Goal: Transaction & Acquisition: Purchase product/service

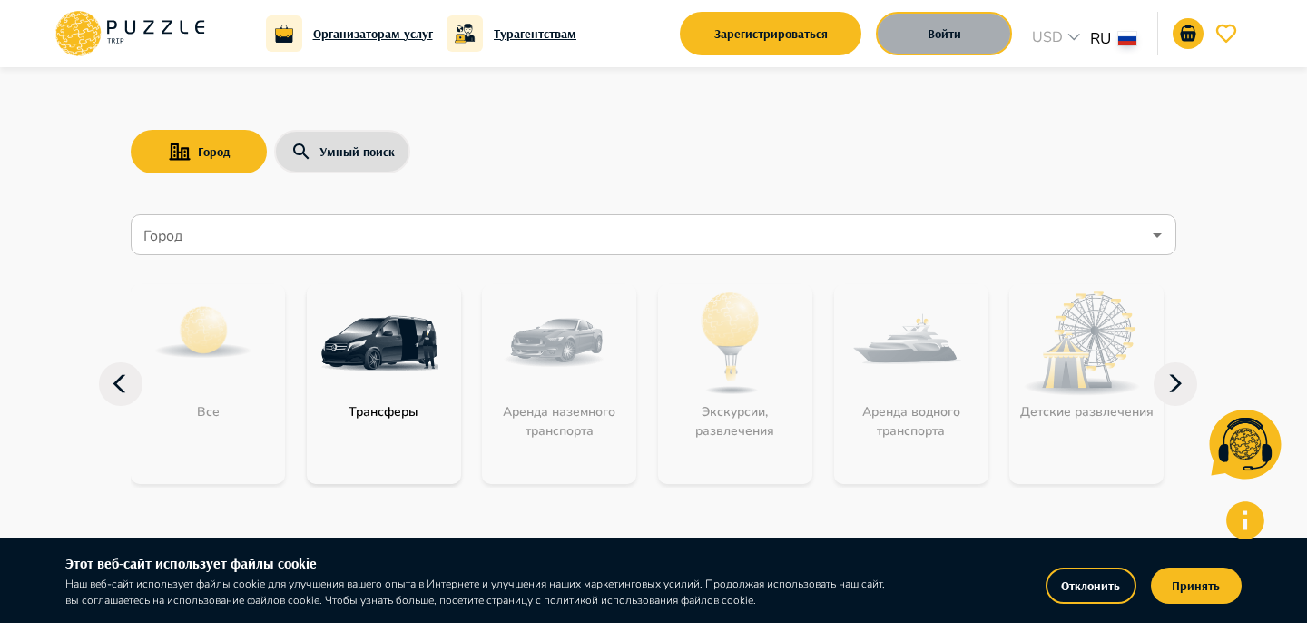
click at [978, 18] on button "Войти" at bounding box center [944, 34] width 136 height 44
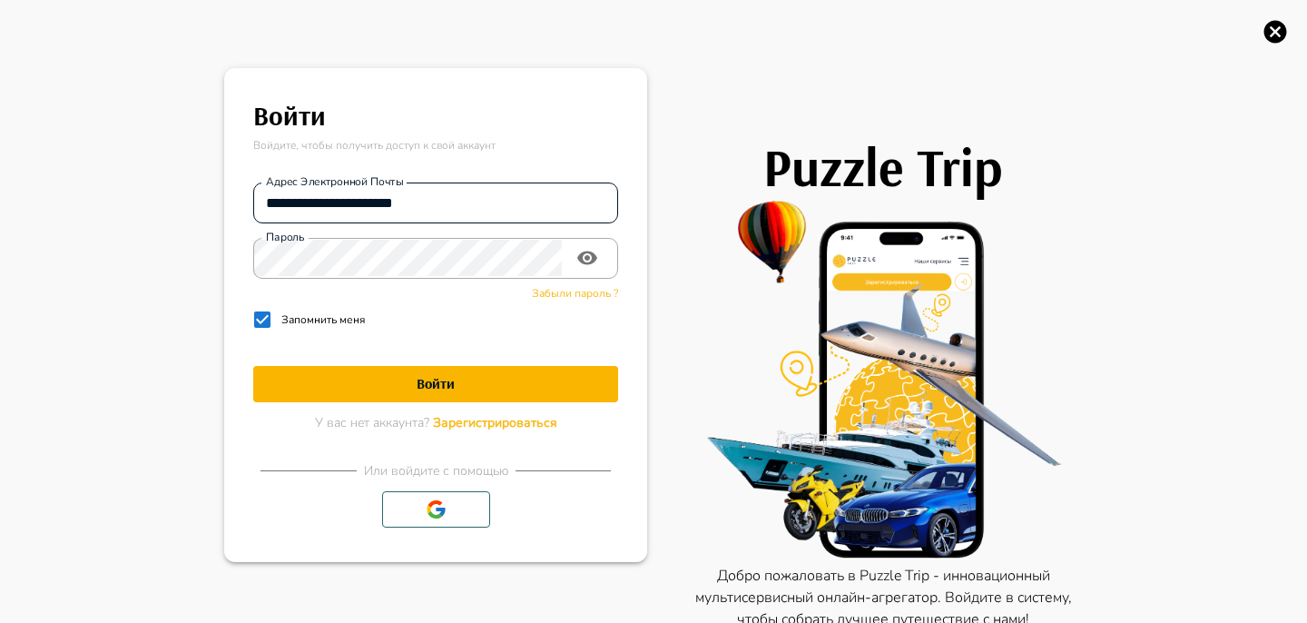
click at [343, 200] on input "**********" at bounding box center [435, 202] width 365 height 36
click at [343, 201] on input "**********" at bounding box center [435, 202] width 365 height 36
type input "**********"
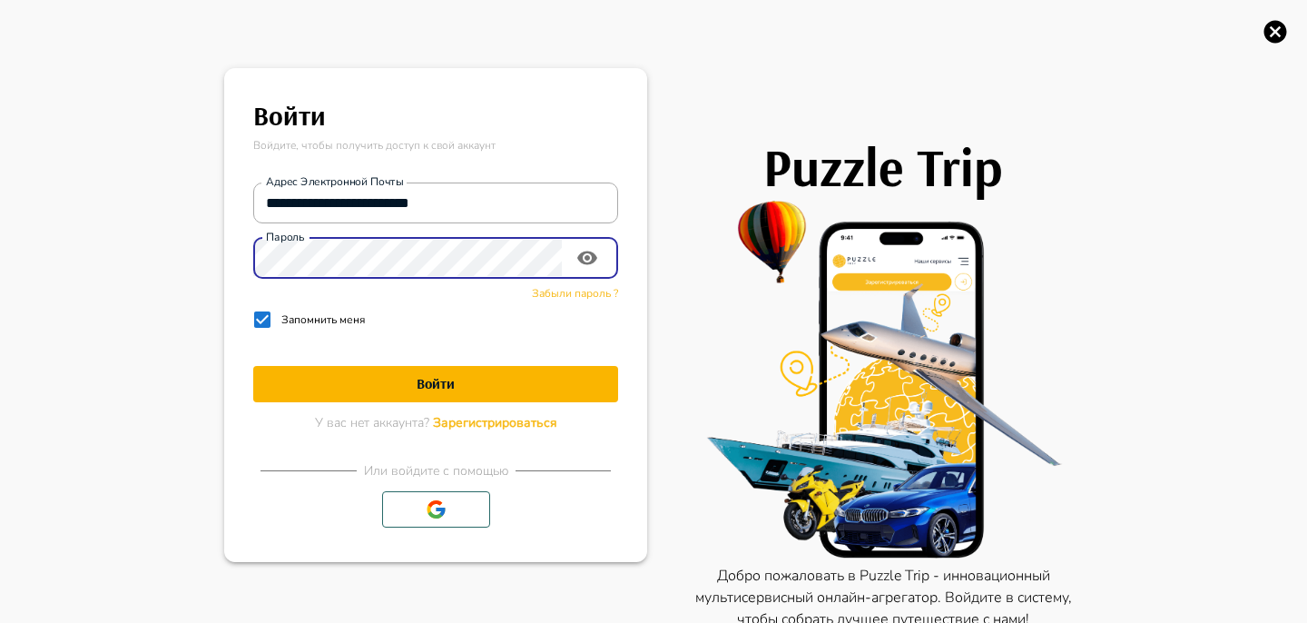
click at [593, 251] on icon "toggle password visibility" at bounding box center [587, 258] width 22 height 22
click at [235, 272] on main "**********" at bounding box center [435, 314] width 408 height 479
click at [362, 394] on button "Войти" at bounding box center [435, 384] width 365 height 36
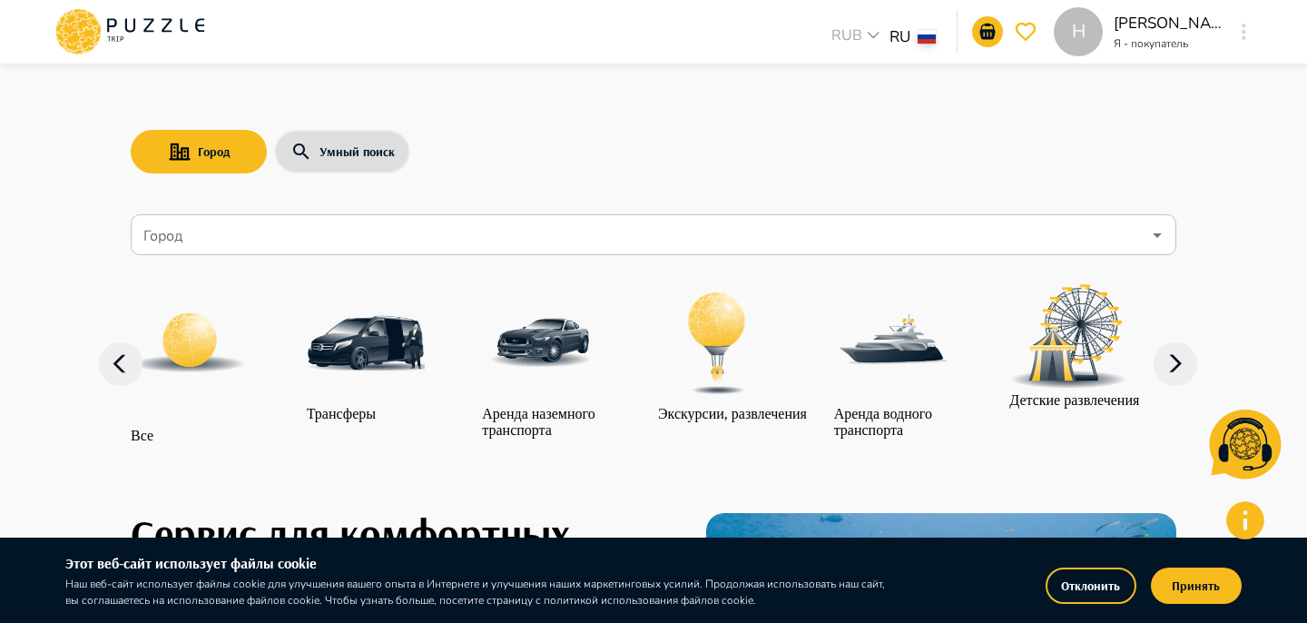
click at [1057, 25] on div "H" at bounding box center [1078, 31] width 49 height 49
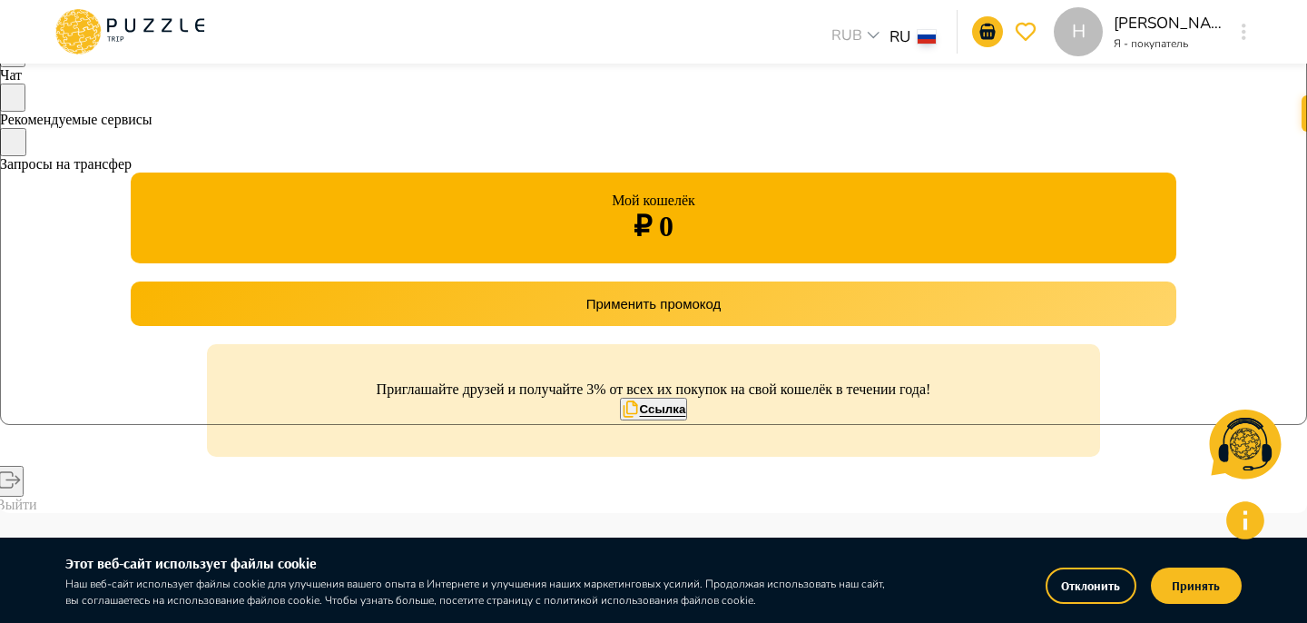
scroll to position [212, 0]
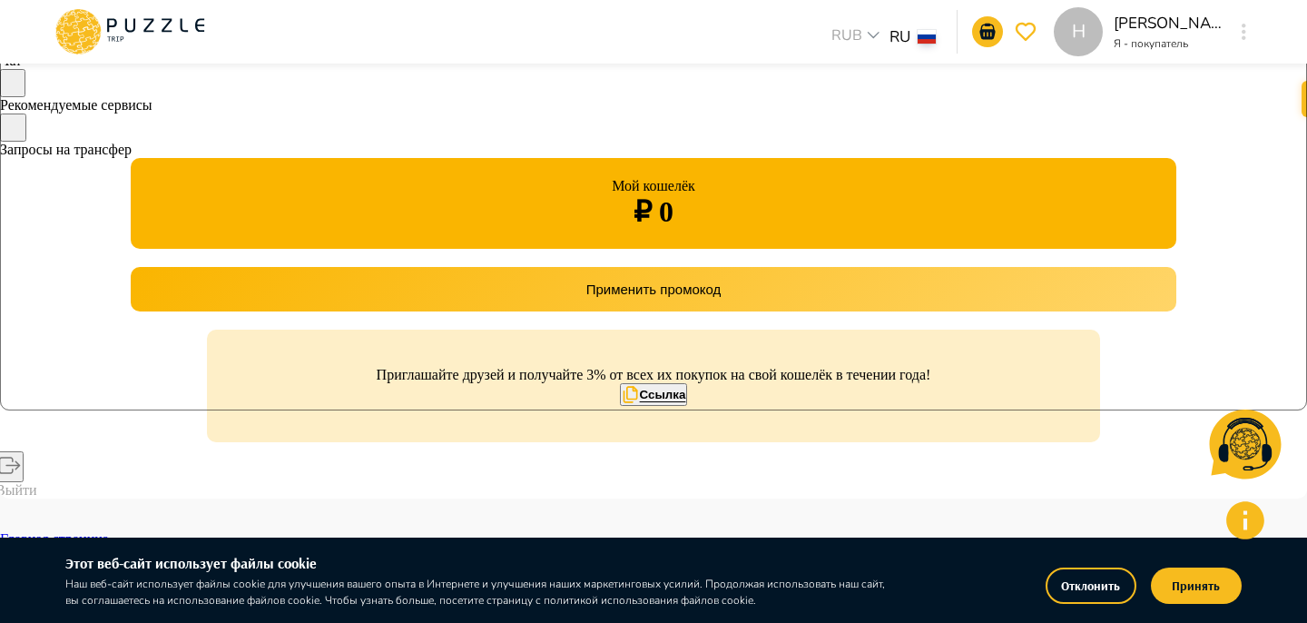
click at [271, 311] on button "Применить промокод" at bounding box center [654, 289] width 1046 height 44
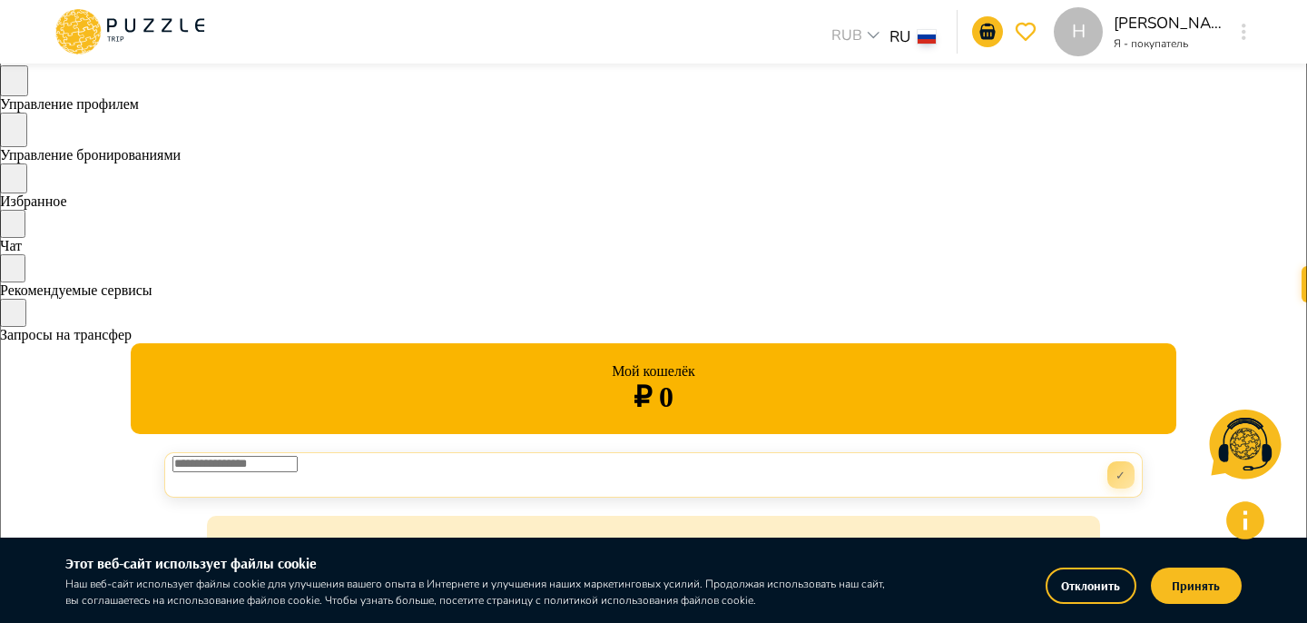
scroll to position [0, 0]
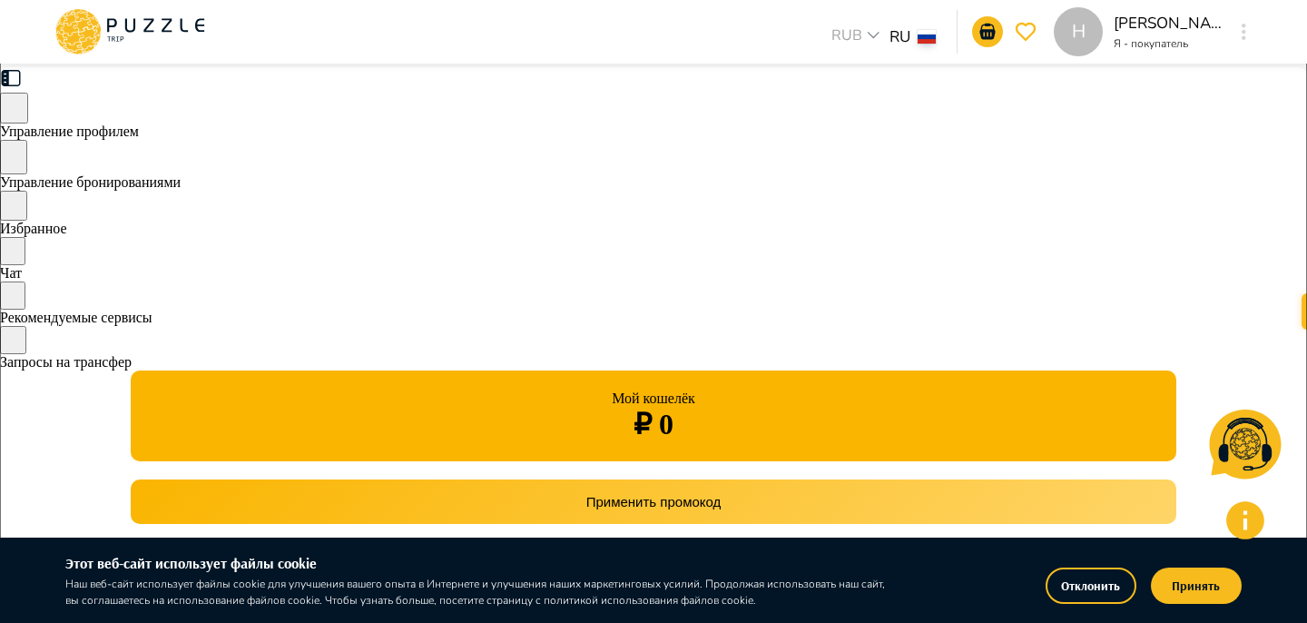
click at [181, 190] on span "Управление бронированиями" at bounding box center [90, 181] width 181 height 15
click at [1205, 589] on button "Принять" at bounding box center [1196, 585] width 91 height 36
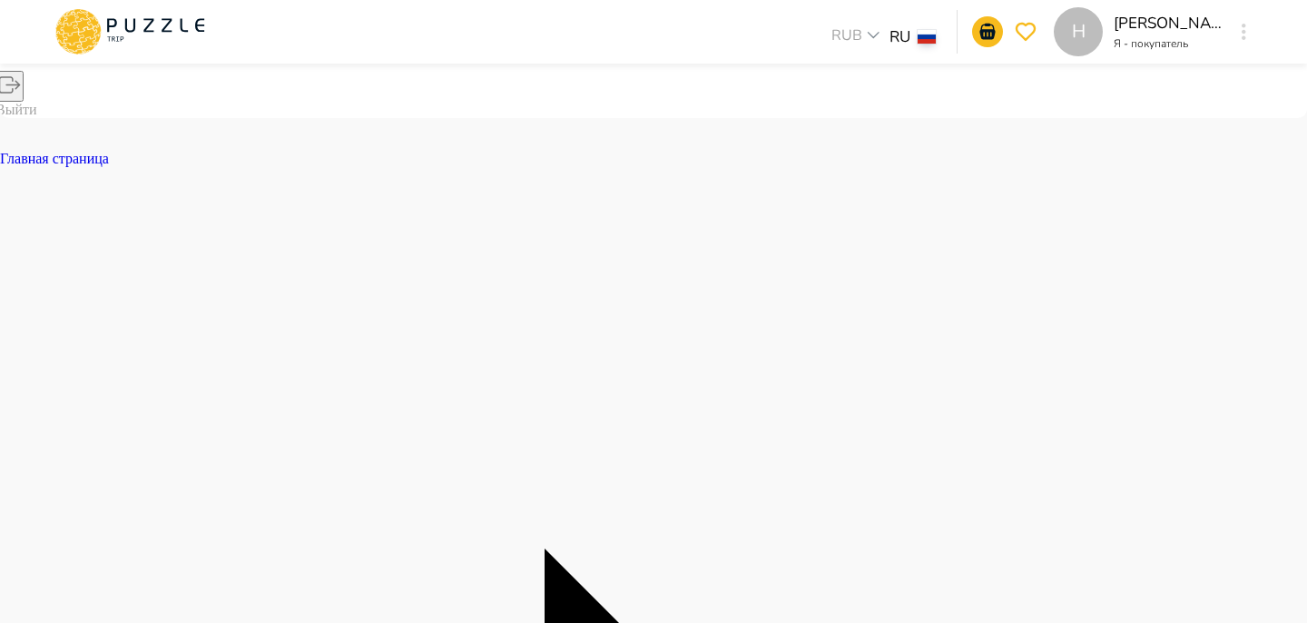
scroll to position [595, 0]
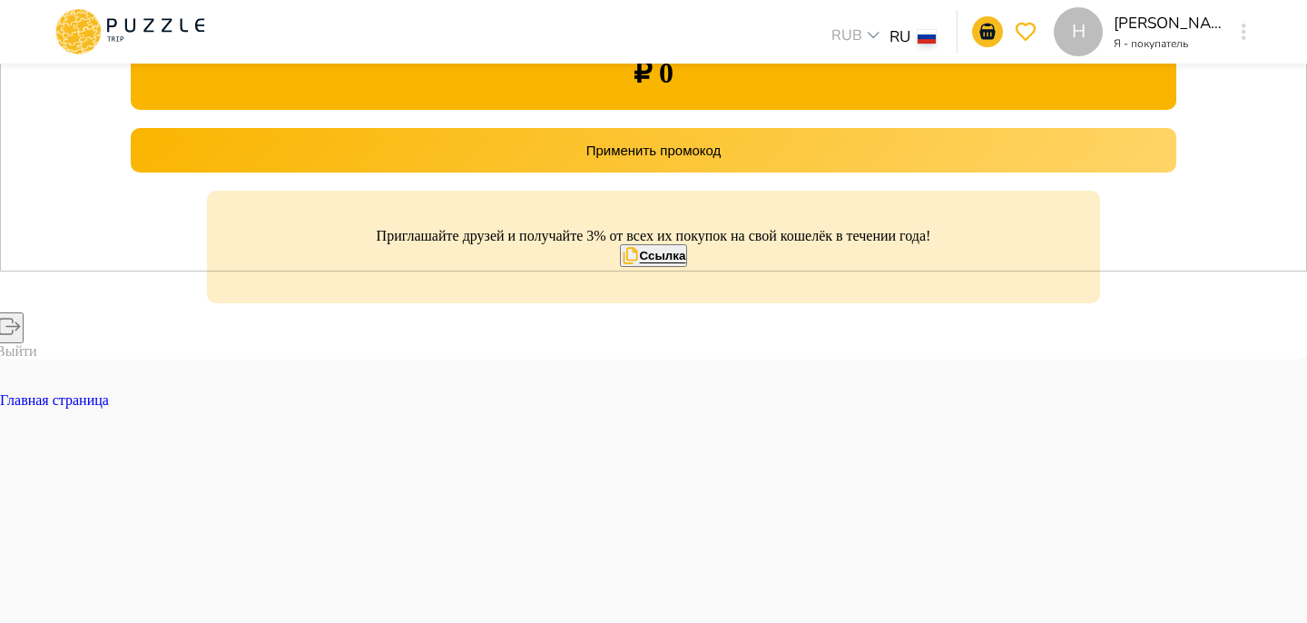
scroll to position [0, 0]
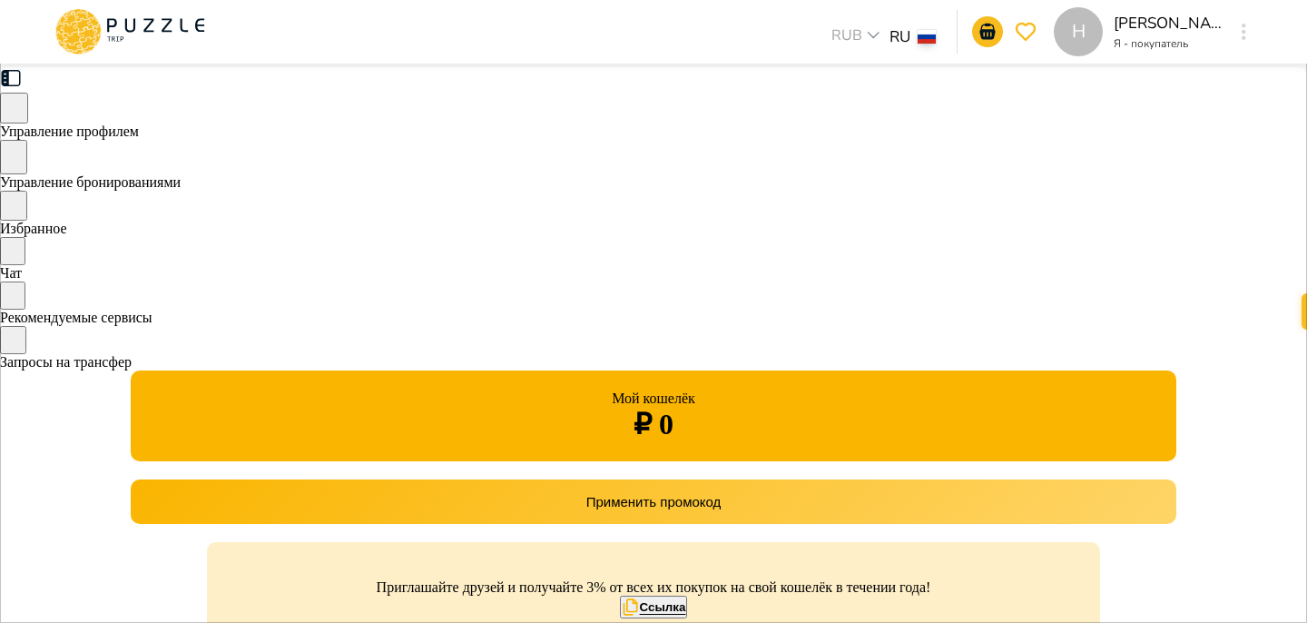
click at [107, 18] on icon at bounding box center [112, 25] width 10 height 14
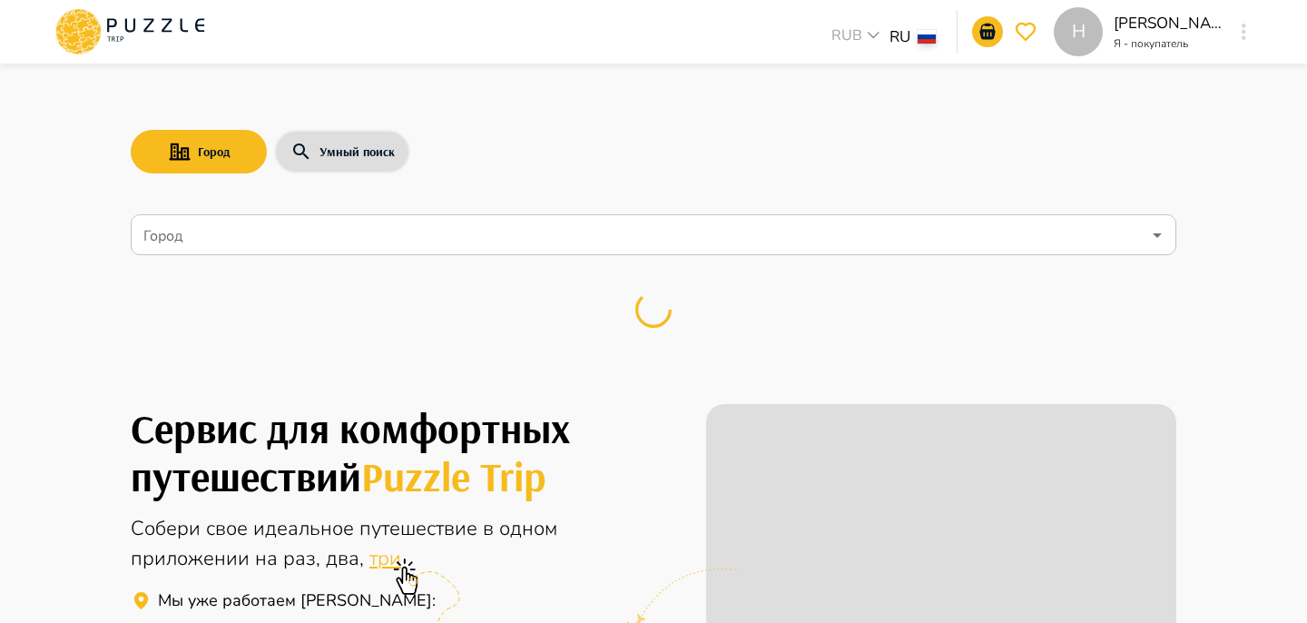
click at [202, 226] on input "Город" at bounding box center [640, 235] width 1001 height 34
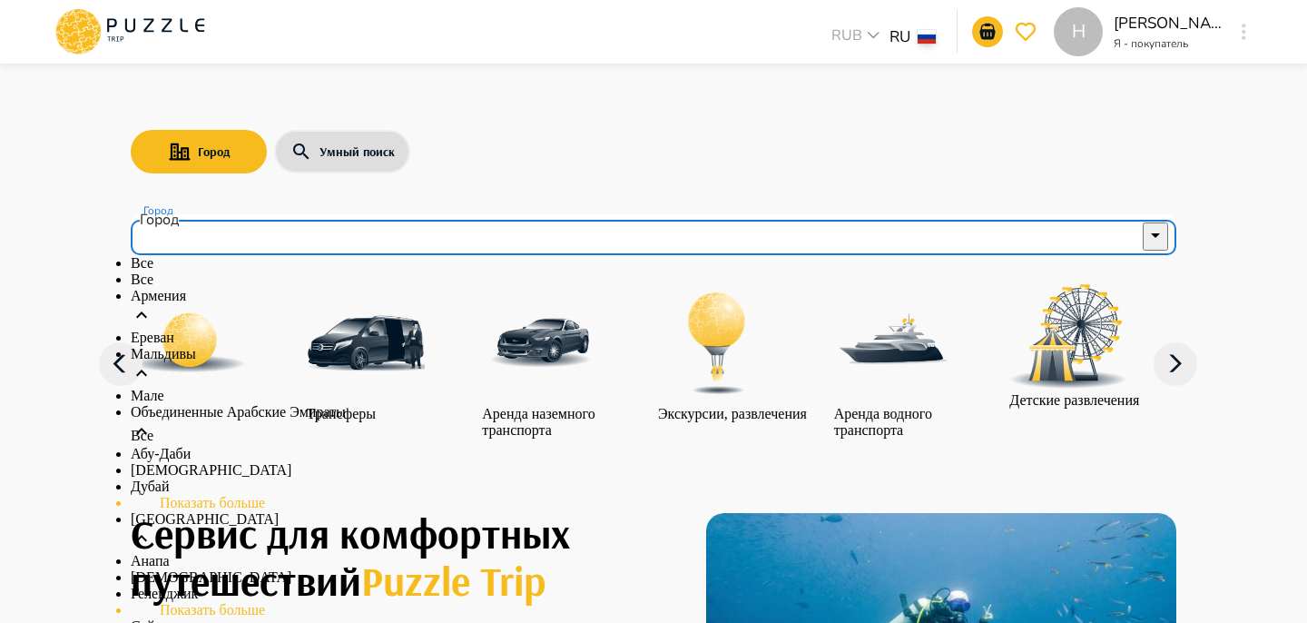
click at [226, 288] on li "Все" at bounding box center [654, 279] width 1046 height 16
type input "***"
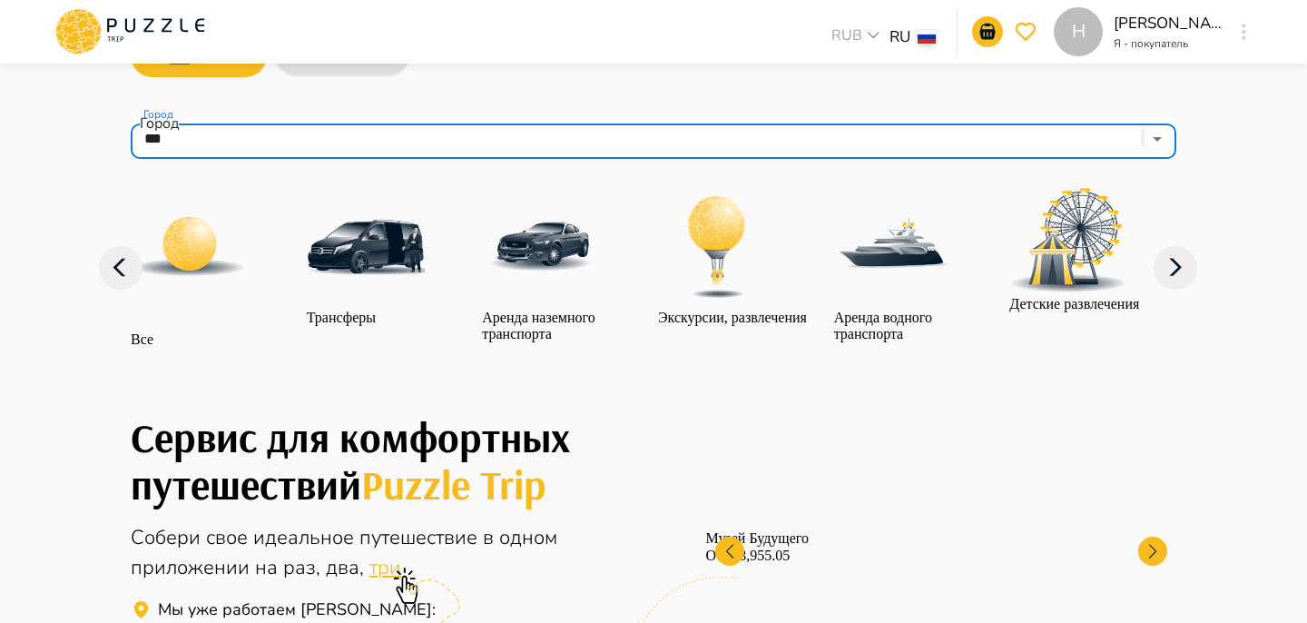
scroll to position [120, 0]
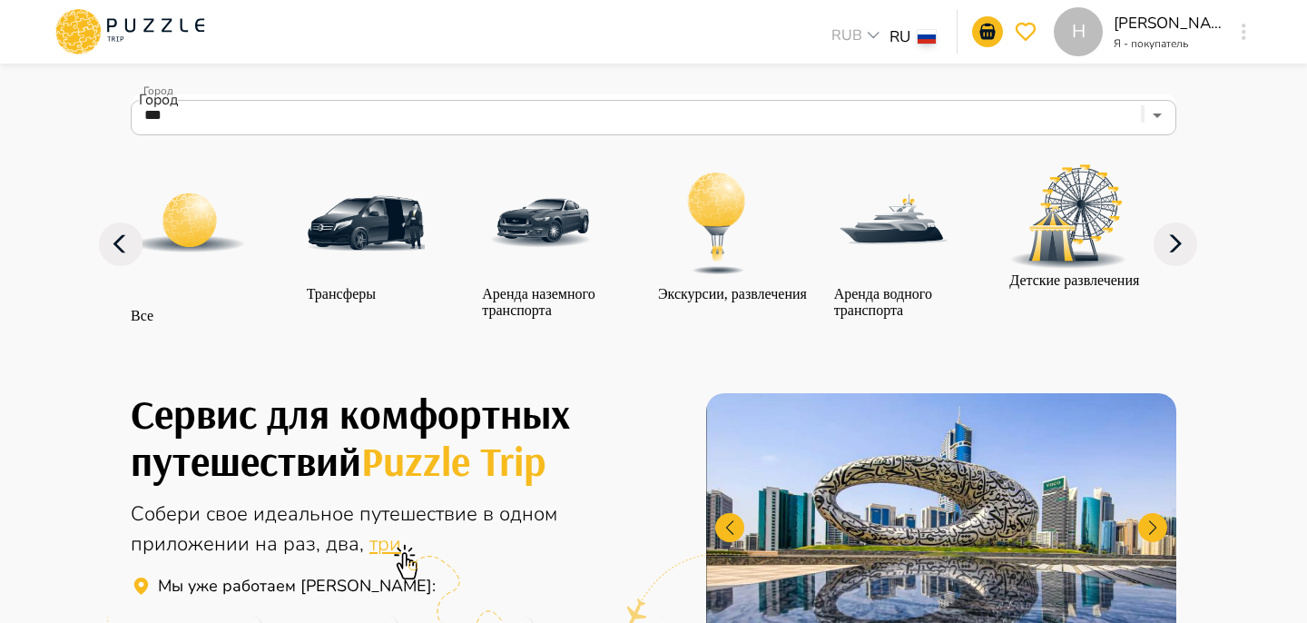
click at [245, 241] on img "category-all" at bounding box center [189, 222] width 117 height 117
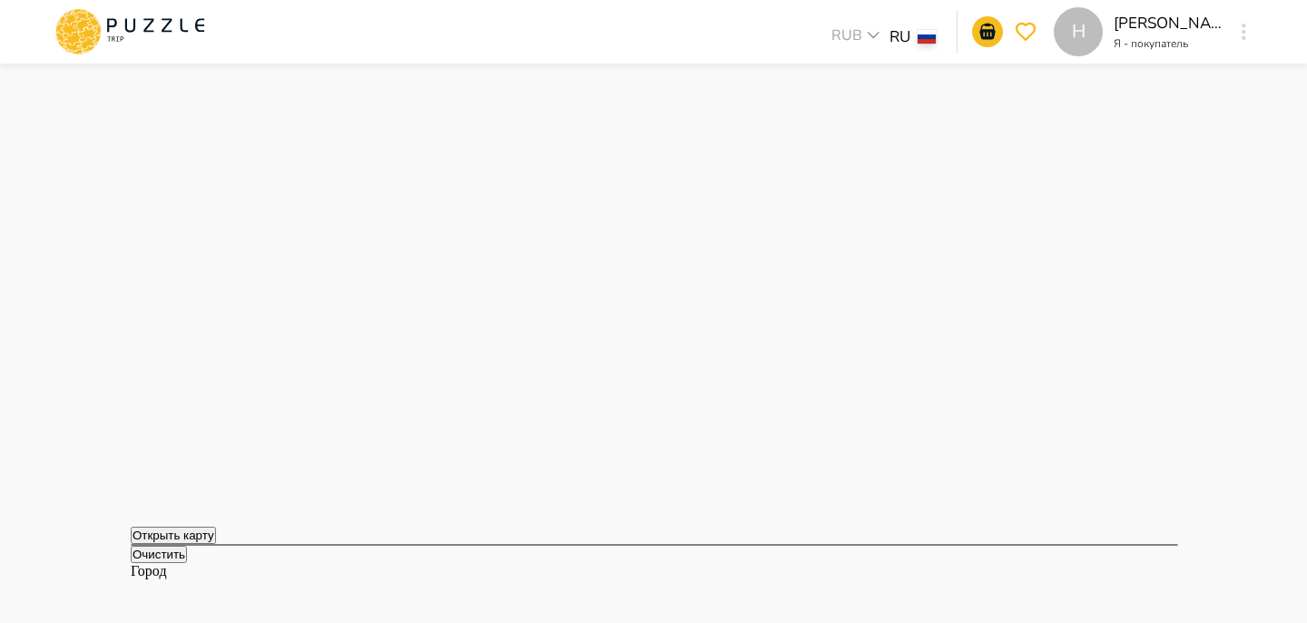
scroll to position [869, 0]
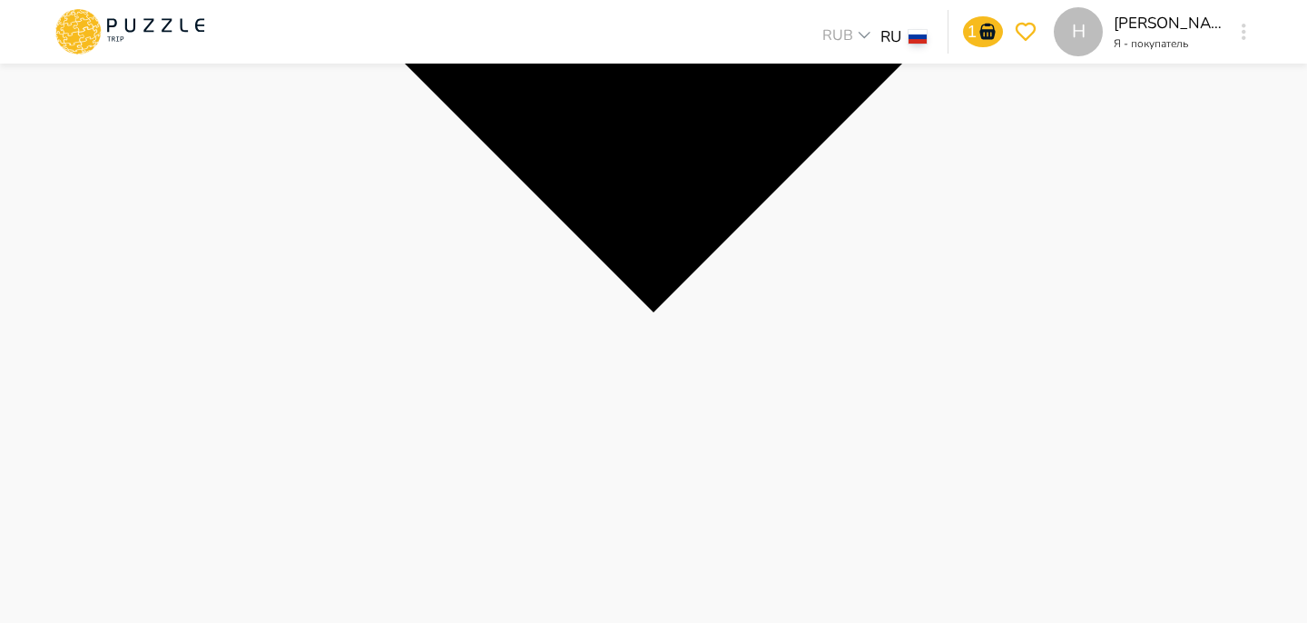
scroll to position [583, 0]
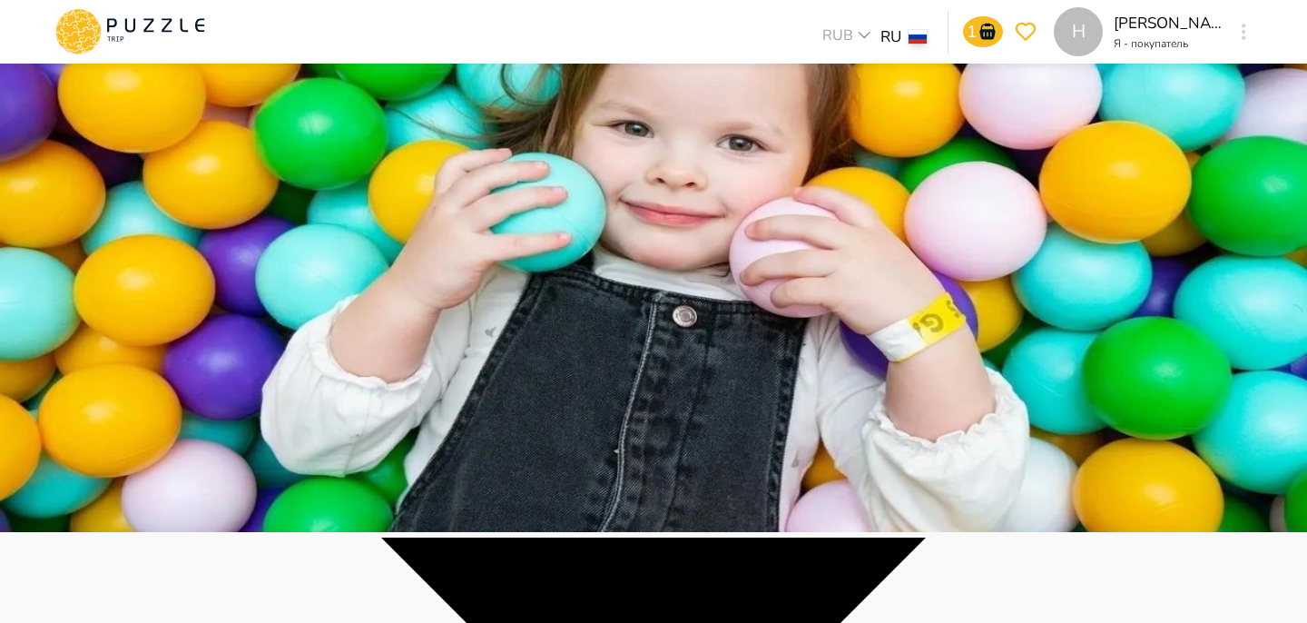
scroll to position [0, 0]
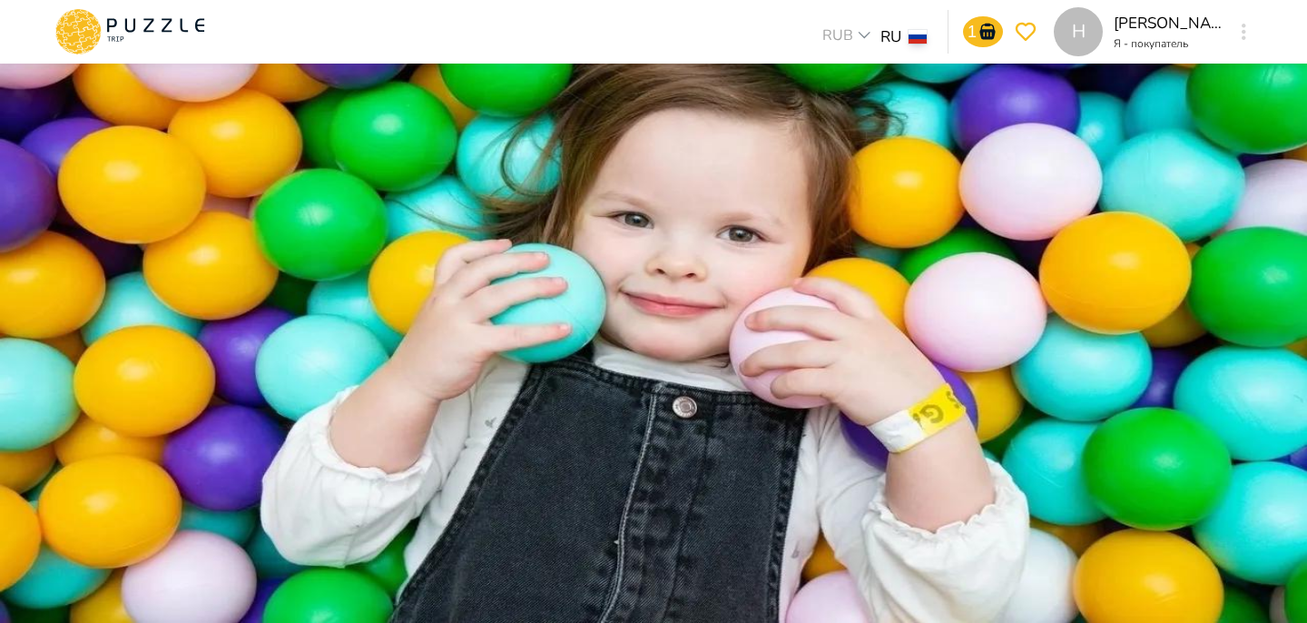
click at [1097, 84] on p "Изменить категорию" at bounding box center [653, 75] width 1307 height 16
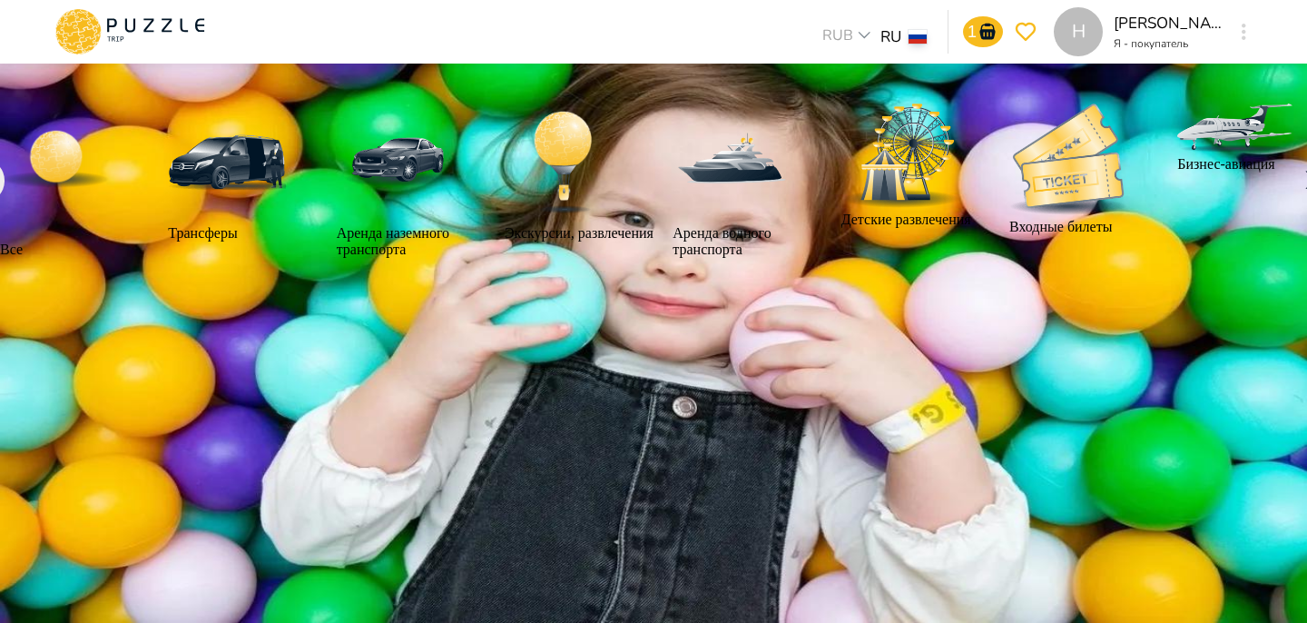
click at [1290, 202] on icon "button" at bounding box center [1312, 181] width 44 height 44
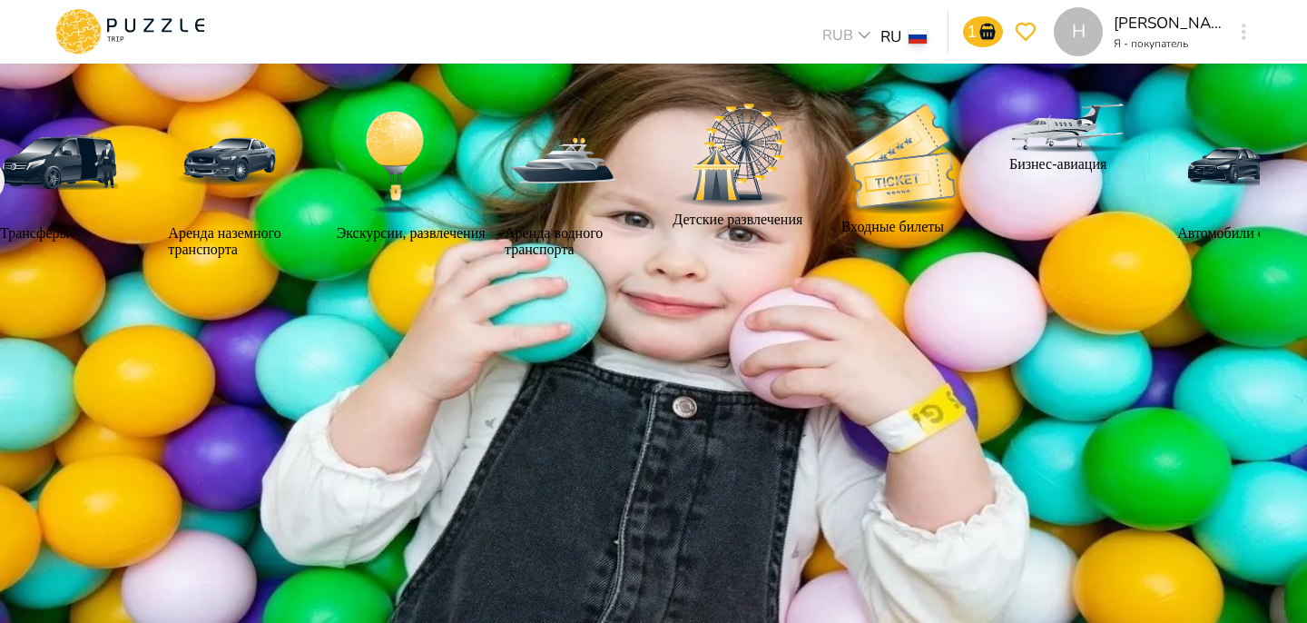
click at [1262, 202] on icon "button" at bounding box center [1284, 180] width 44 height 44
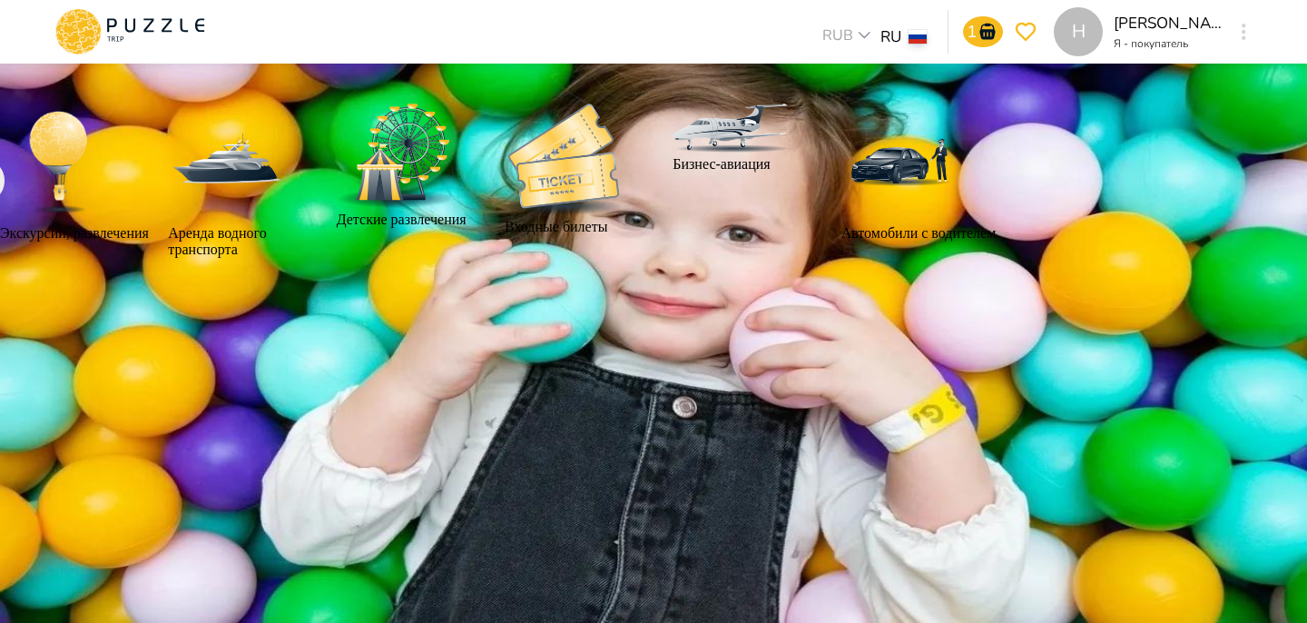
click at [1262, 202] on icon "button" at bounding box center [1284, 180] width 44 height 44
click at [187, 49] on icon at bounding box center [130, 31] width 154 height 47
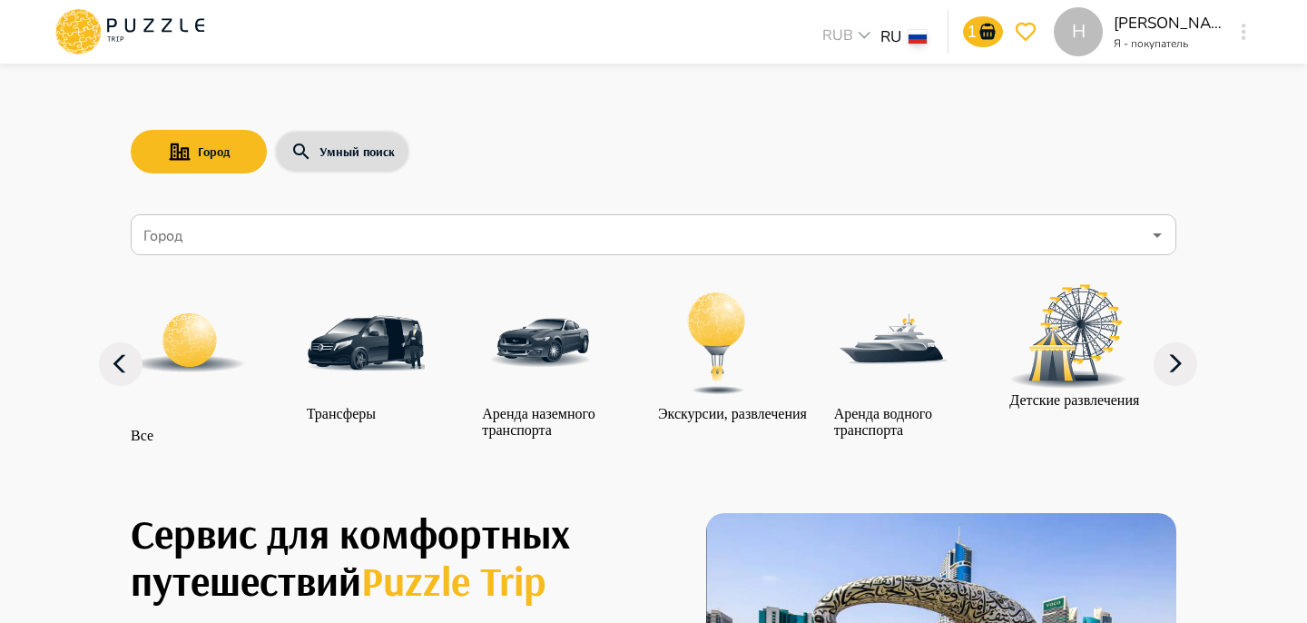
click at [1167, 408] on div "Детские развлечения" at bounding box center [1092, 346] width 167 height 124
click at [1167, 386] on icon "button" at bounding box center [1176, 364] width 44 height 44
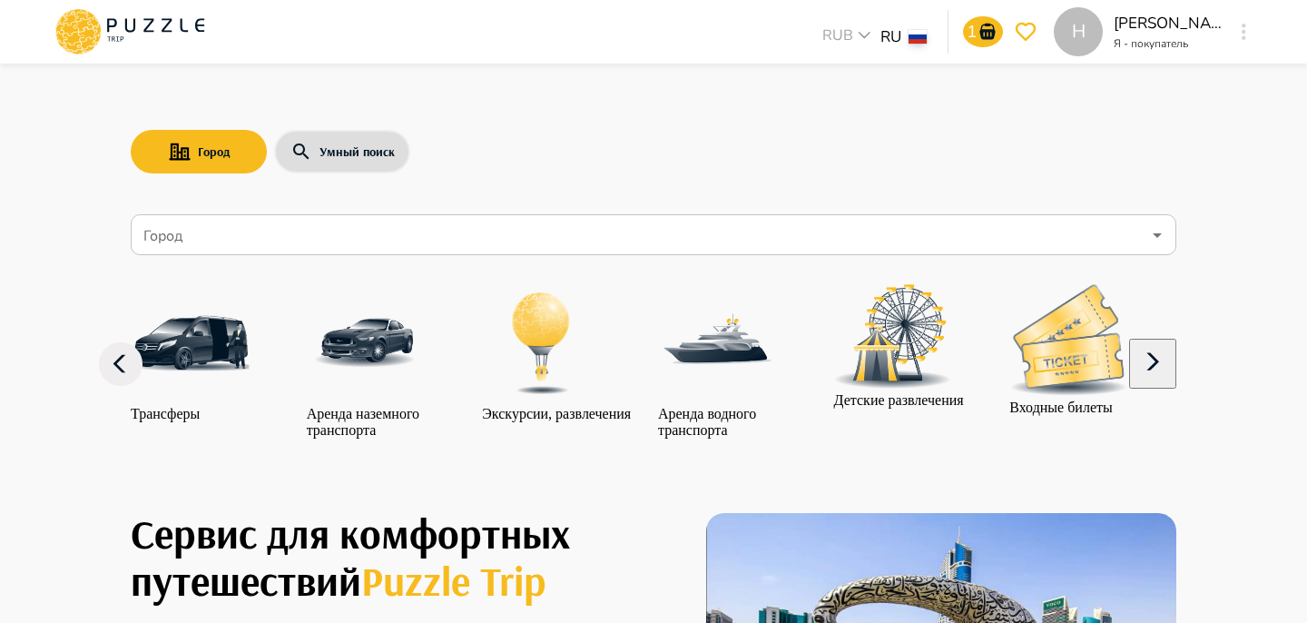
click at [1167, 384] on icon "button" at bounding box center [1153, 362] width 44 height 44
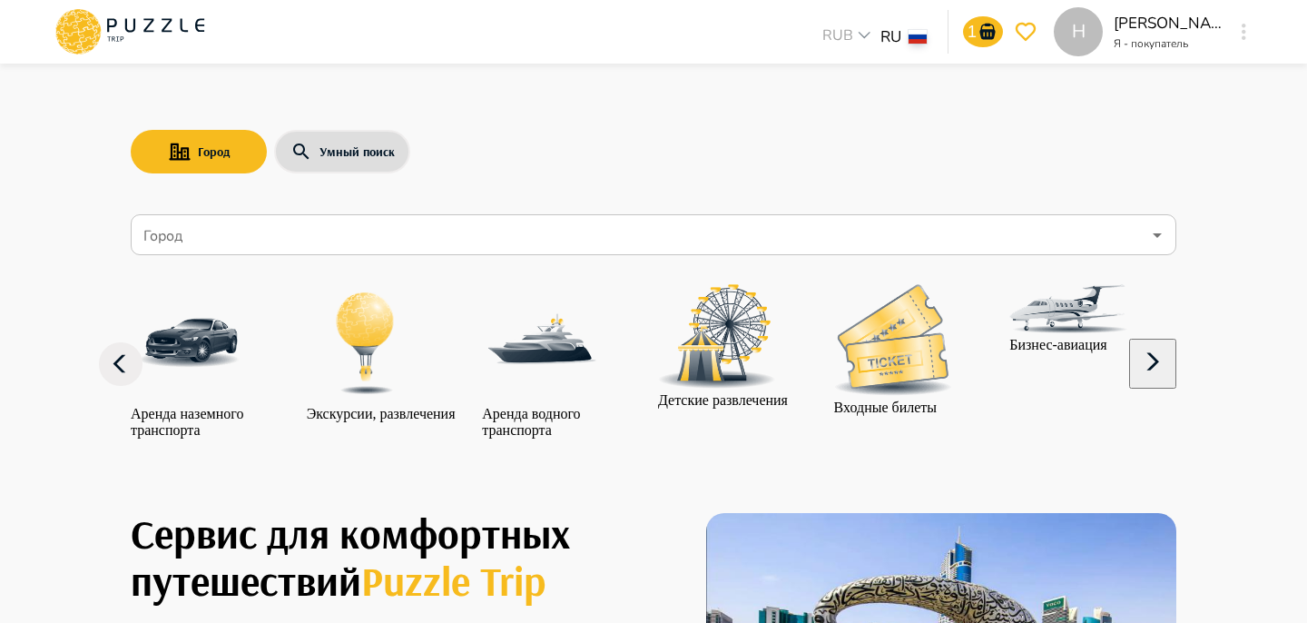
click at [1167, 384] on icon "button" at bounding box center [1153, 362] width 44 height 44
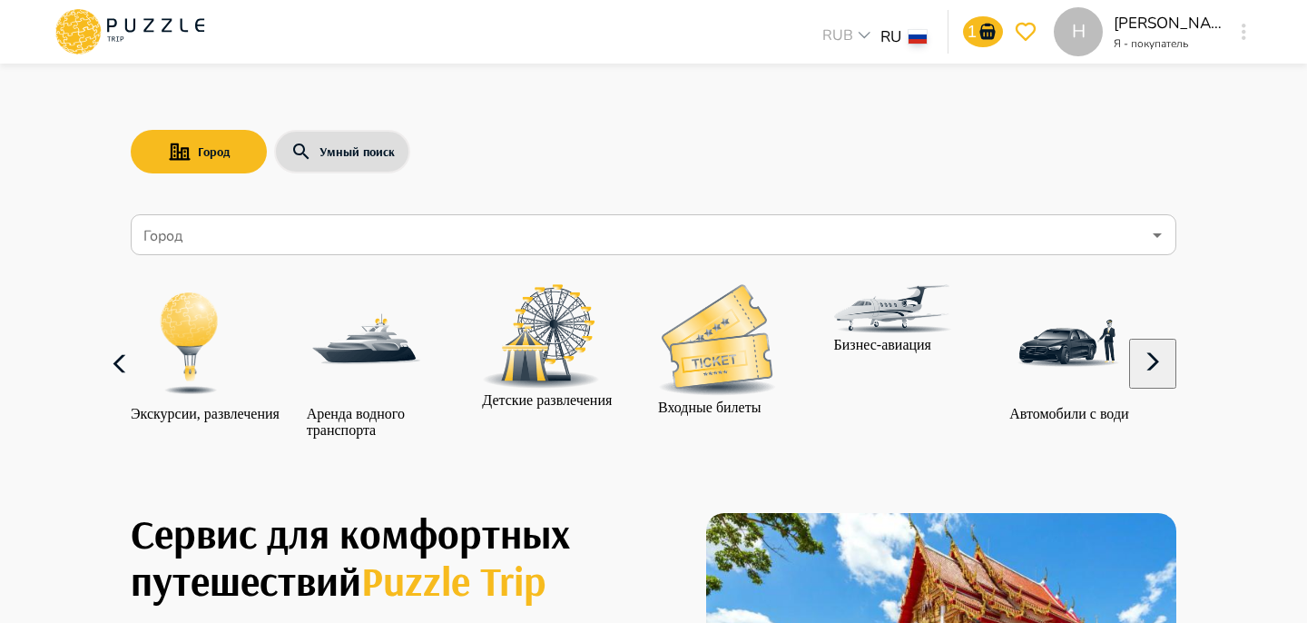
click at [113, 386] on icon "button" at bounding box center [121, 364] width 44 height 44
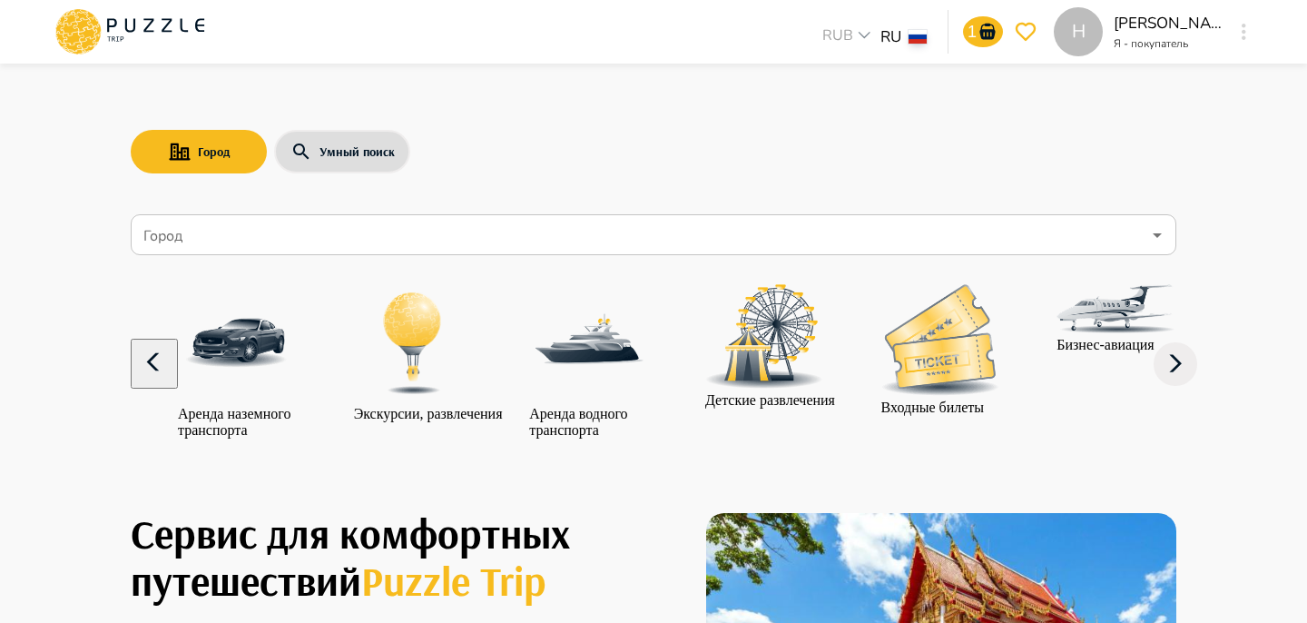
click at [133, 384] on icon "button" at bounding box center [155, 362] width 44 height 44
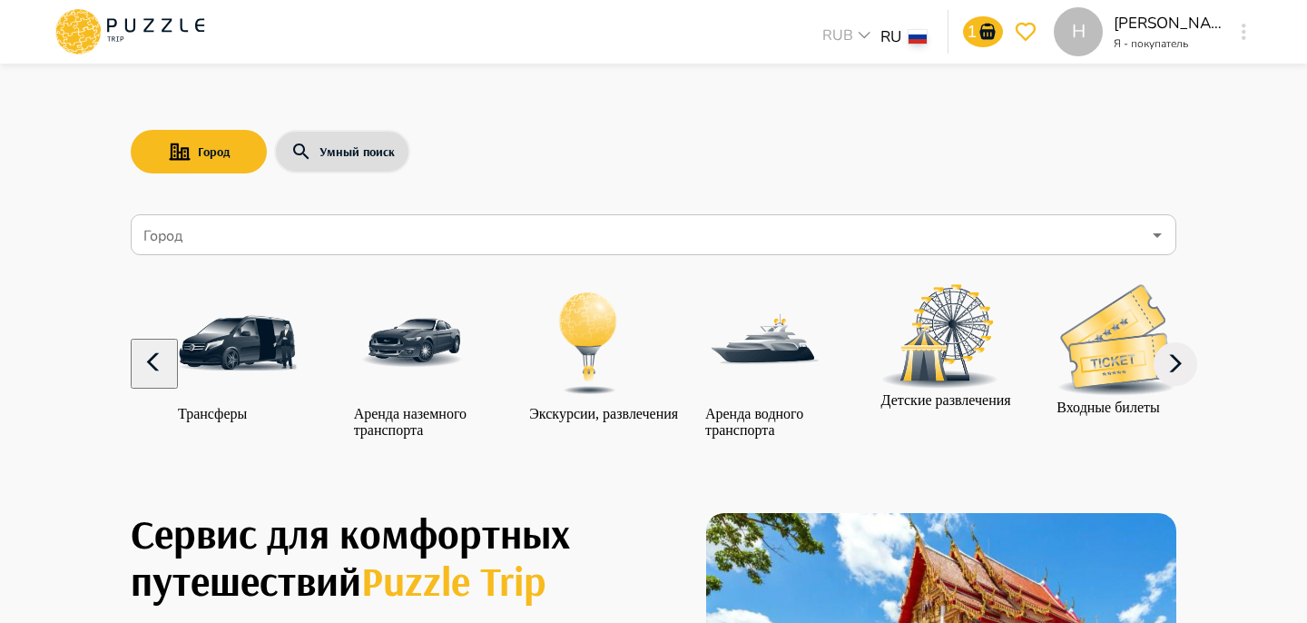
click at [133, 384] on icon "button" at bounding box center [155, 362] width 44 height 44
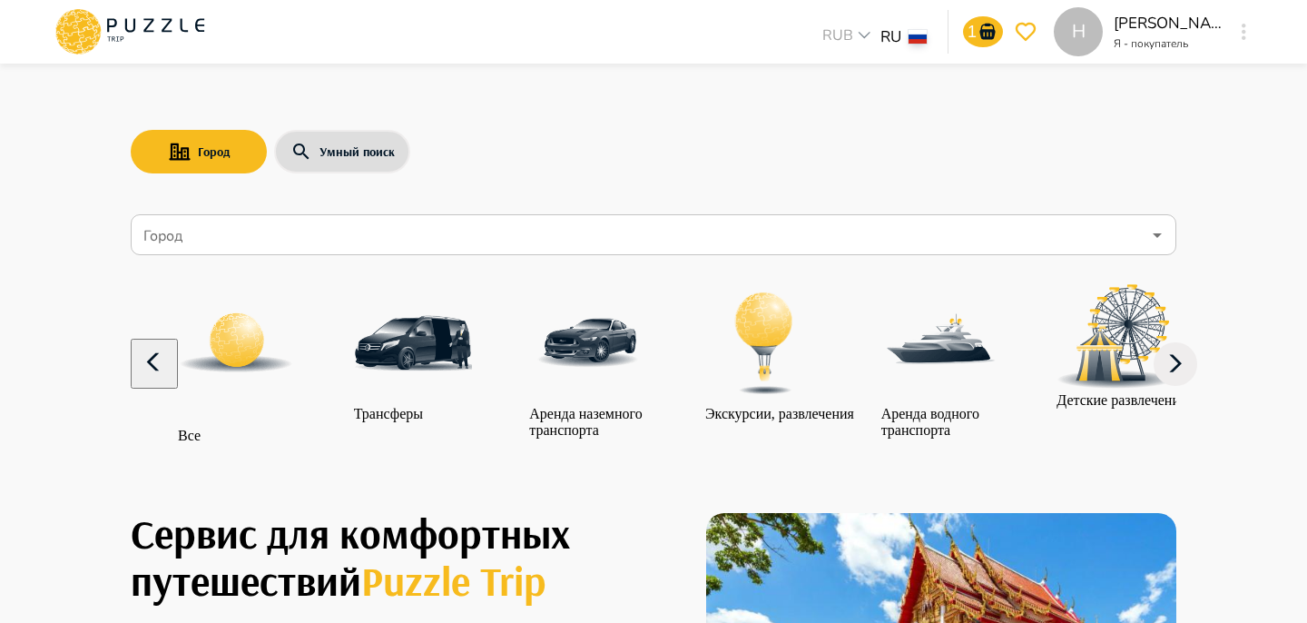
click at [133, 384] on icon "button" at bounding box center [155, 362] width 44 height 44
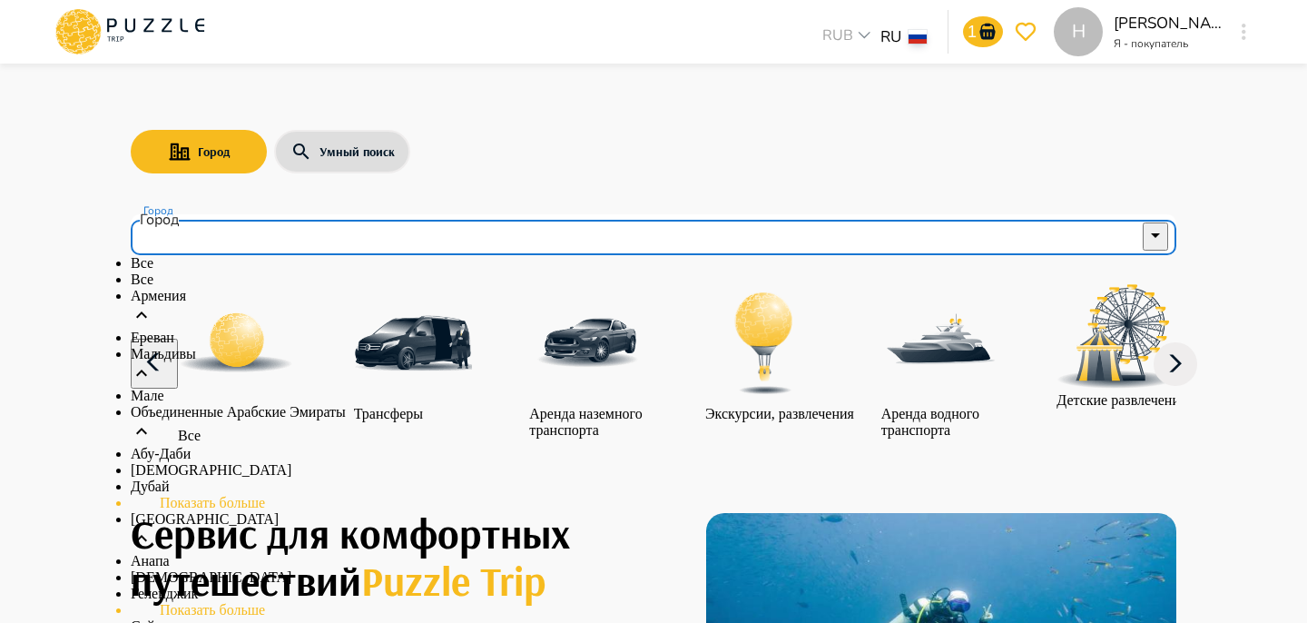
click at [172, 248] on input "Город" at bounding box center [640, 235] width 1001 height 34
click at [213, 346] on p "Ереван" at bounding box center [654, 337] width 1046 height 16
type input "******"
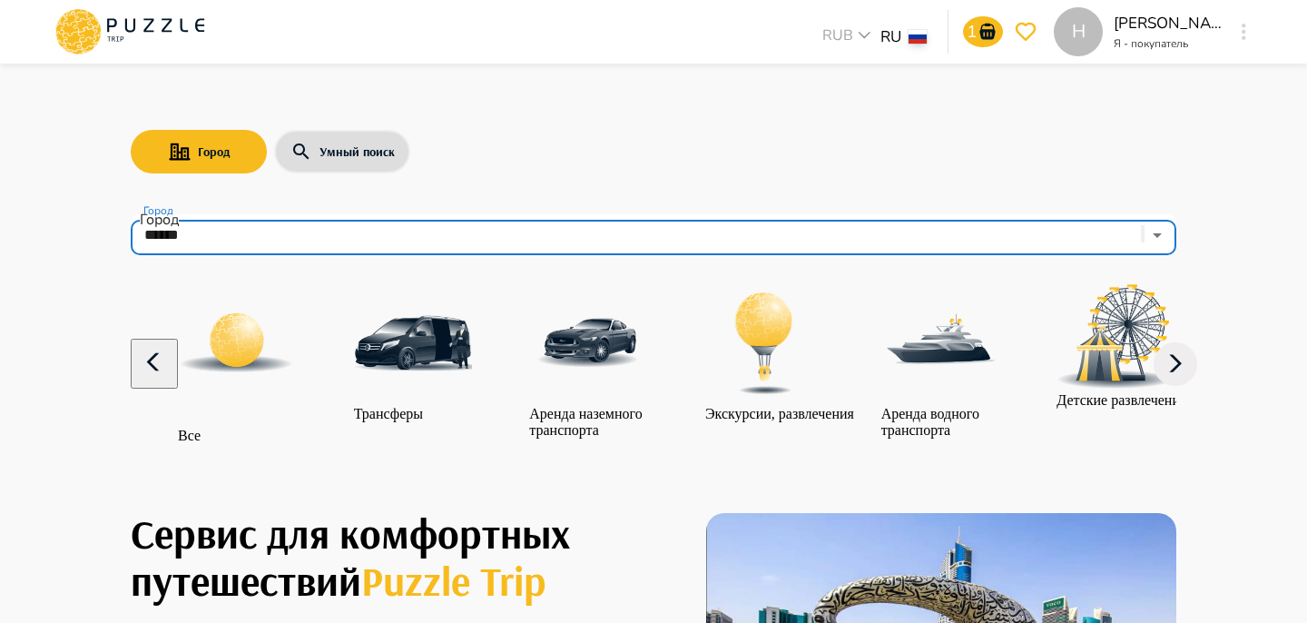
click at [543, 356] on img "category-landing_transport" at bounding box center [588, 343] width 118 height 118
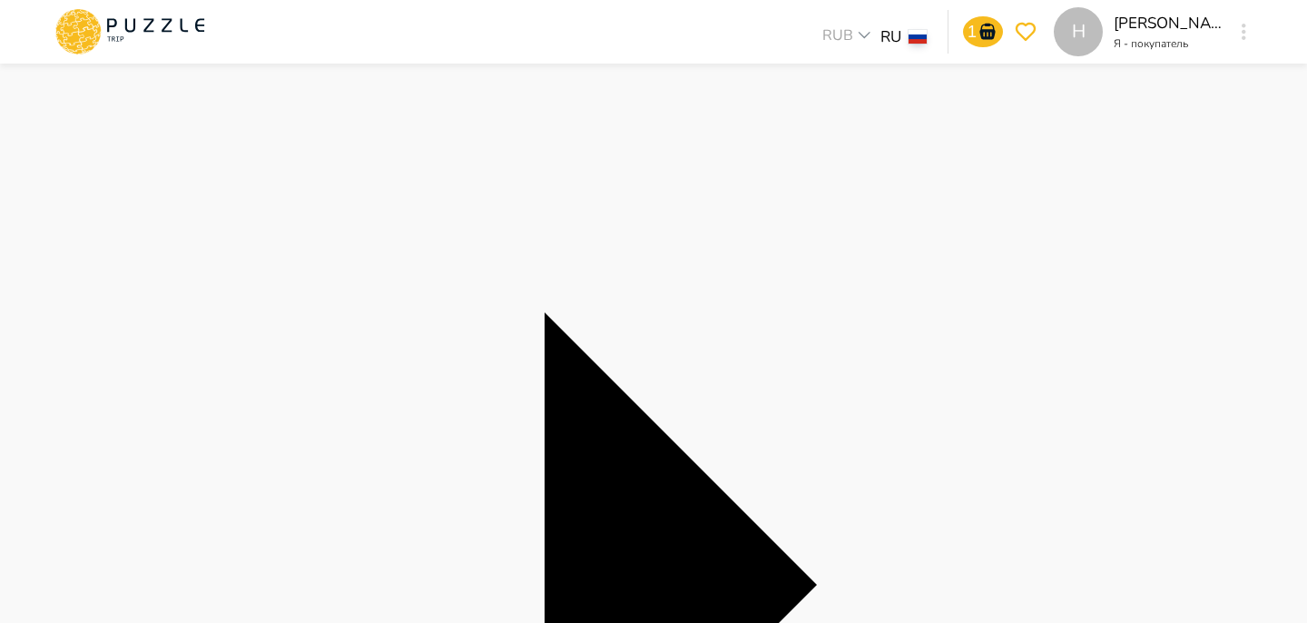
scroll to position [161, 0]
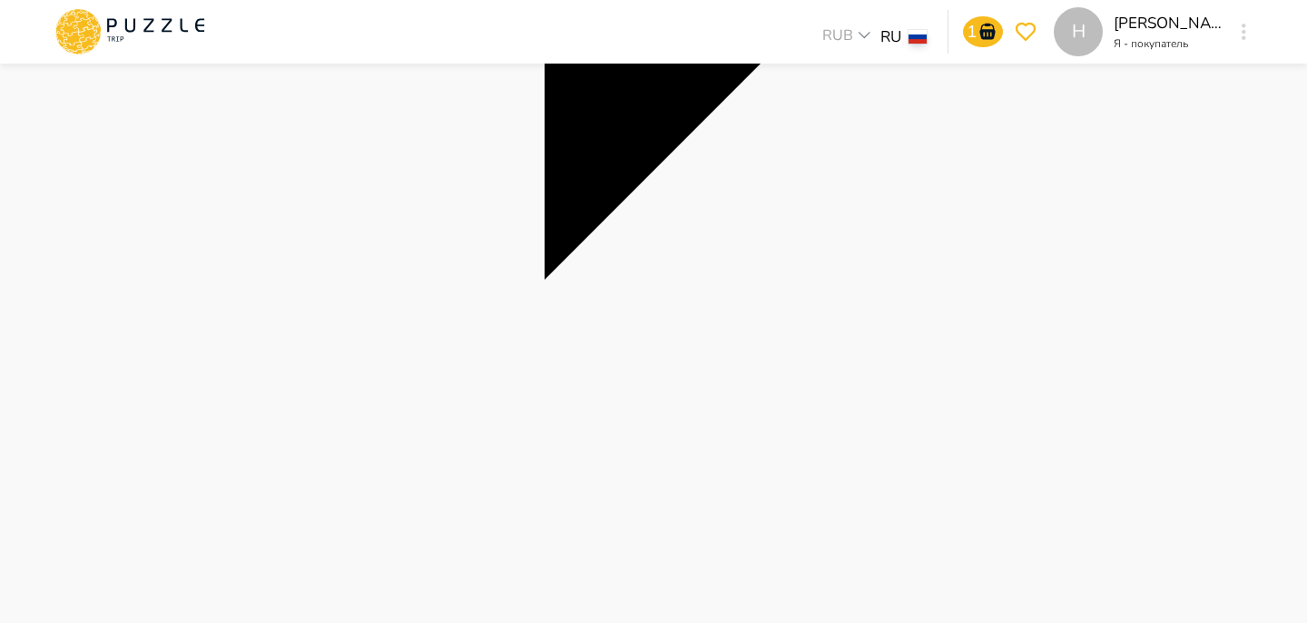
scroll to position [715, 0]
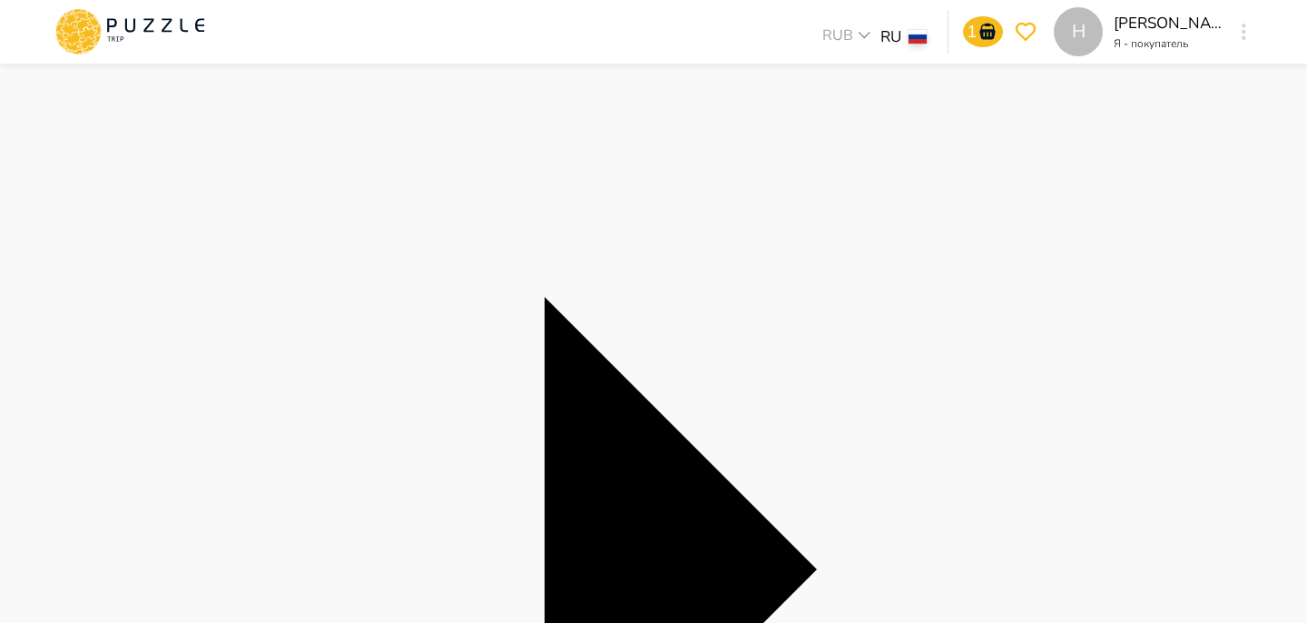
scroll to position [223, 0]
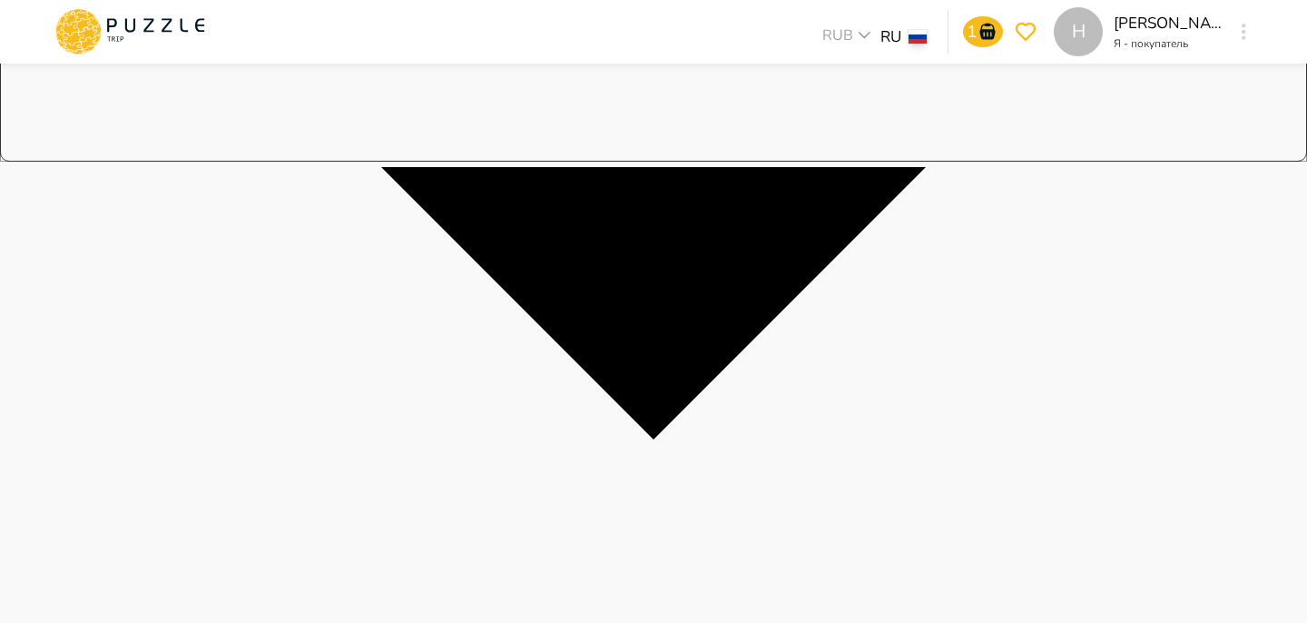
scroll to position [463, 0]
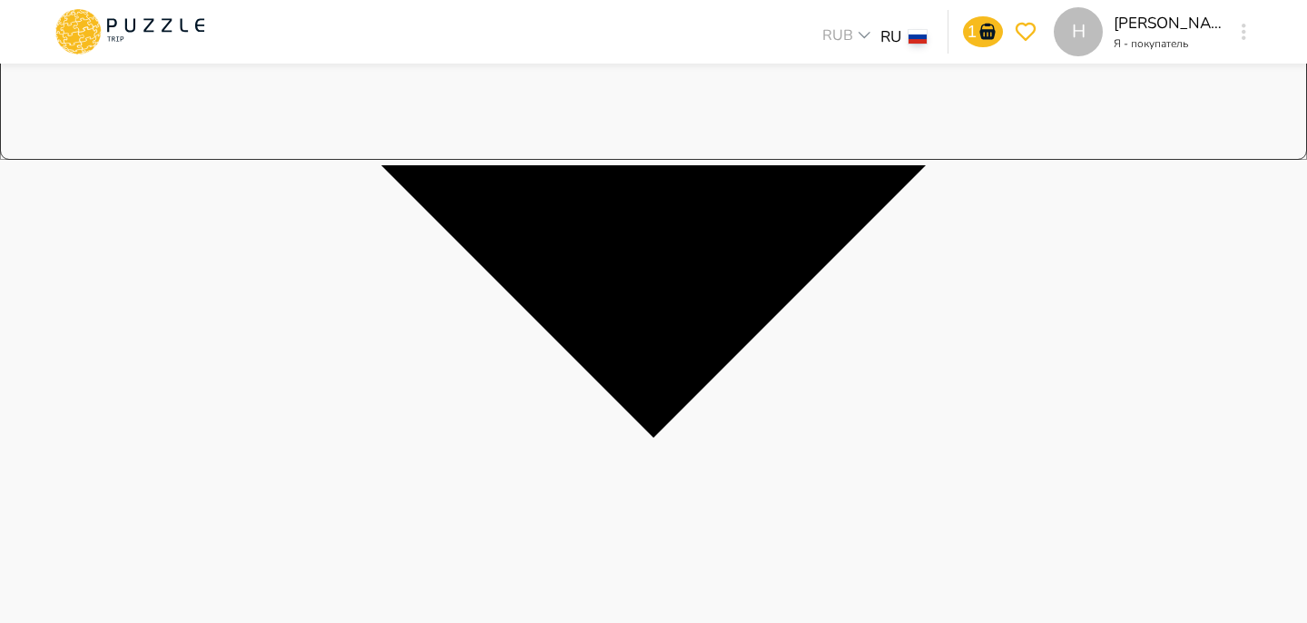
click at [131, 27] on icon at bounding box center [130, 31] width 154 height 47
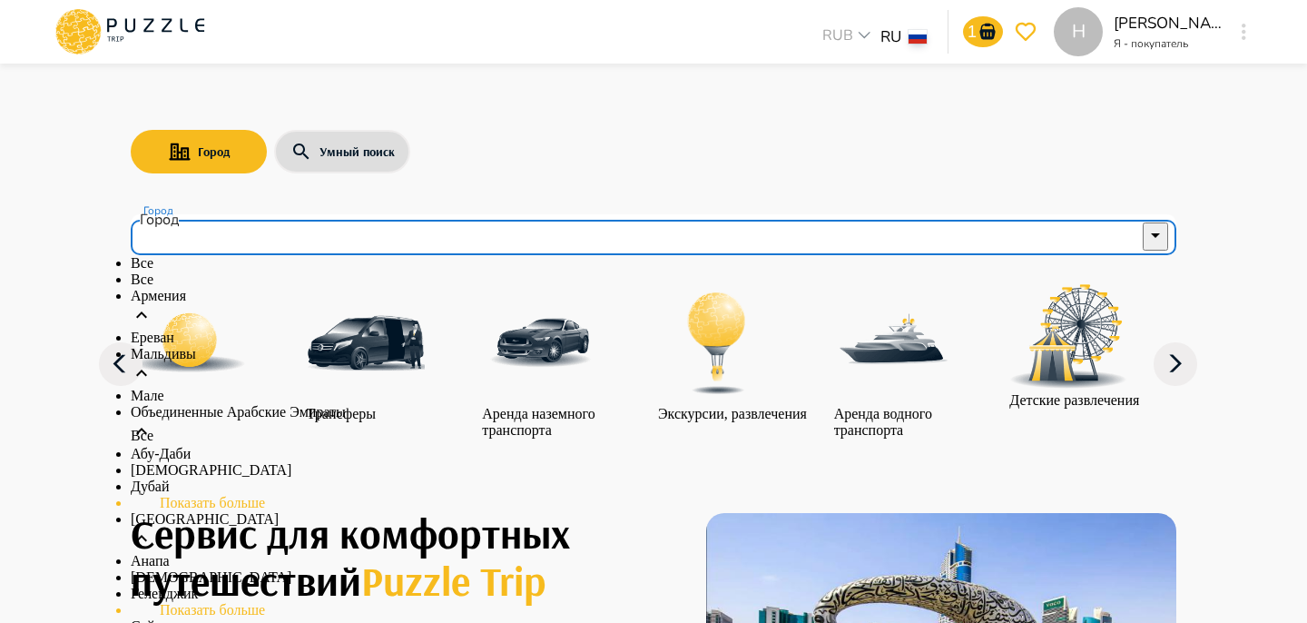
click at [247, 227] on input "Город" at bounding box center [640, 235] width 1001 height 34
click at [226, 288] on li "Все" at bounding box center [654, 279] width 1046 height 16
type input "***"
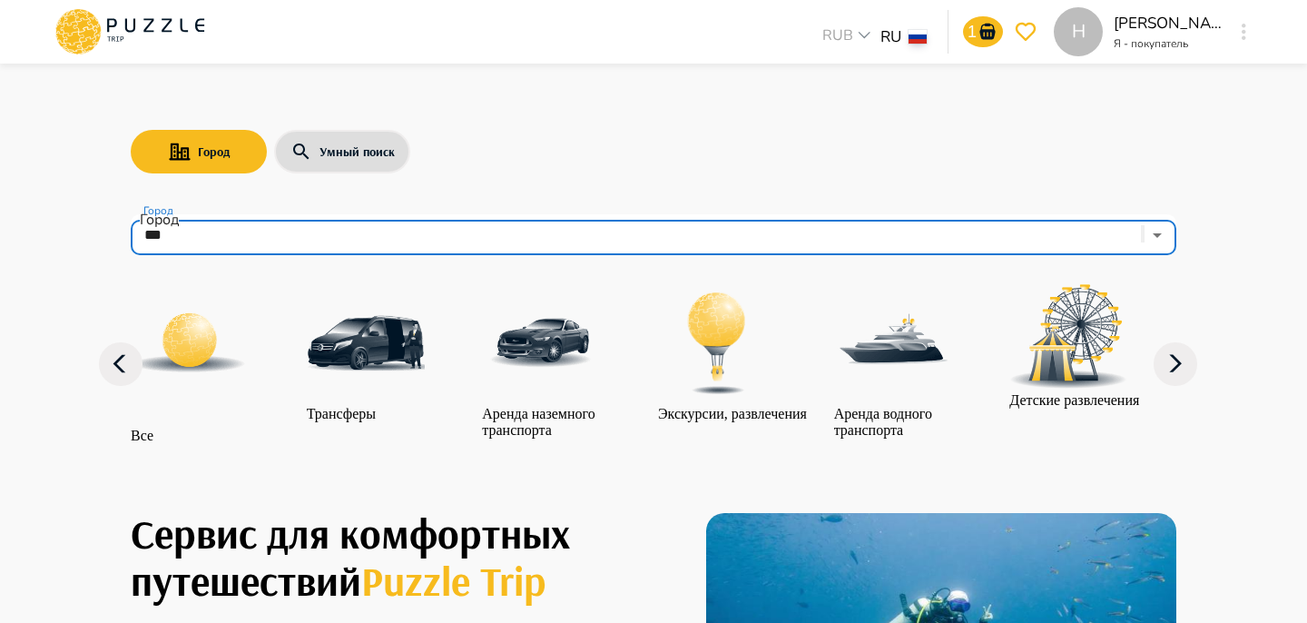
click at [535, 376] on img "category-landing_transport" at bounding box center [541, 343] width 118 height 118
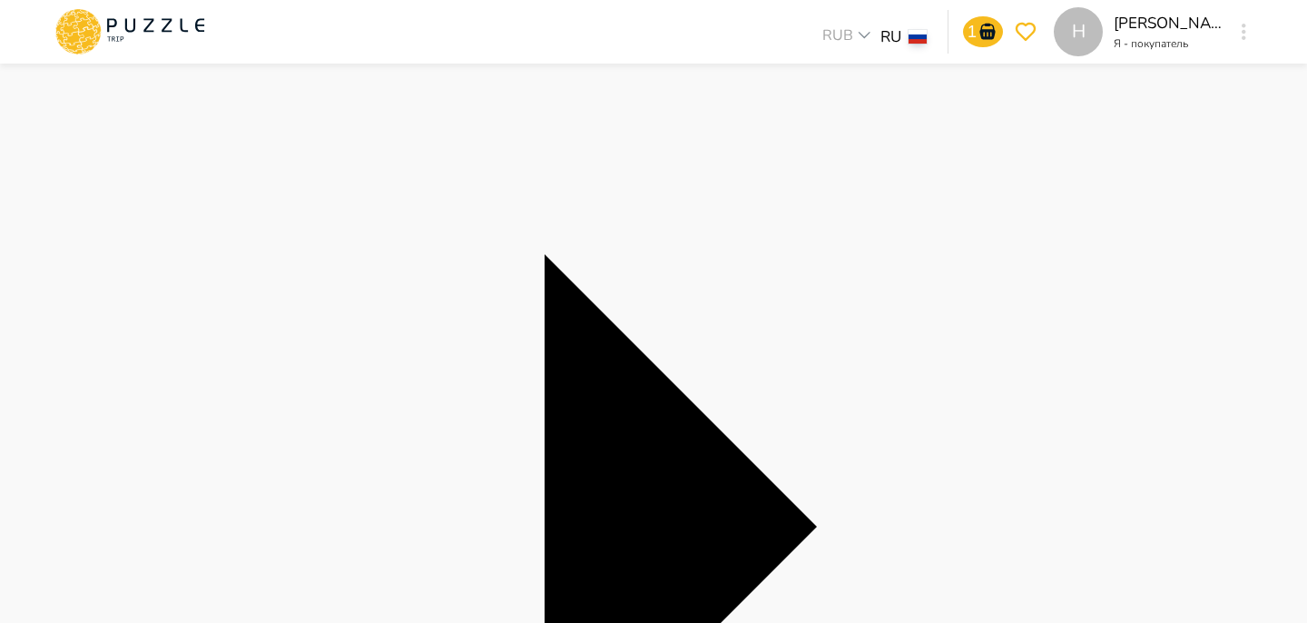
scroll to position [221, 0]
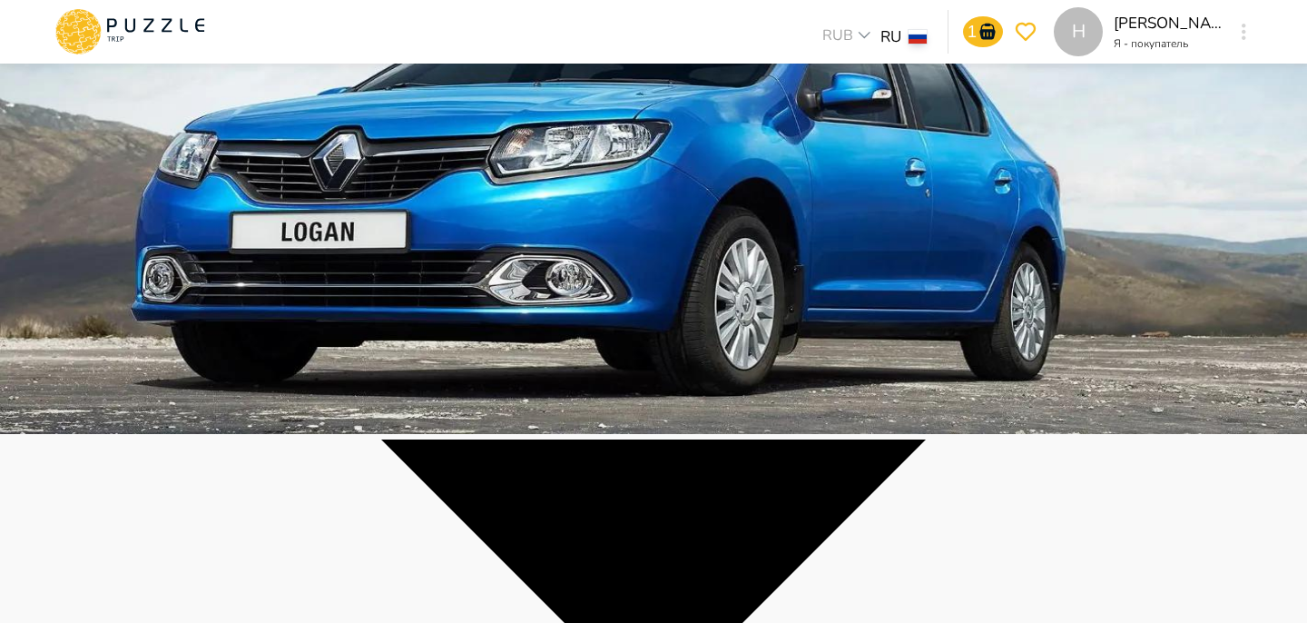
scroll to position [191, 0]
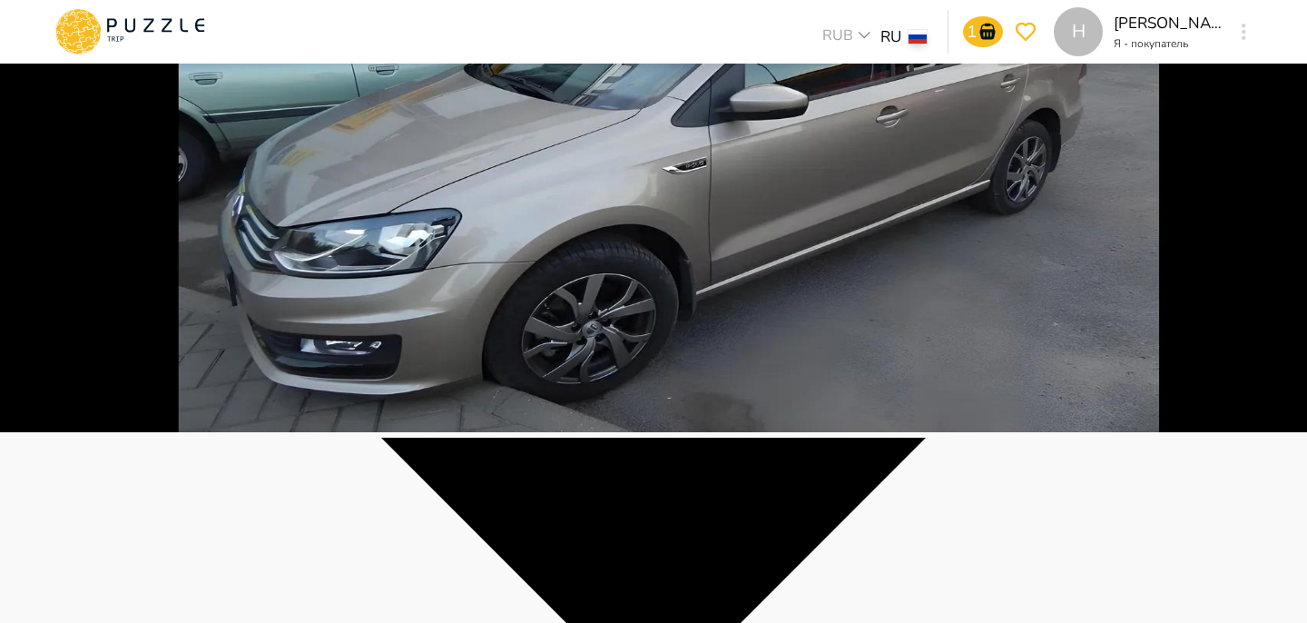
click at [1093, 39] on div "H" at bounding box center [1078, 31] width 49 height 49
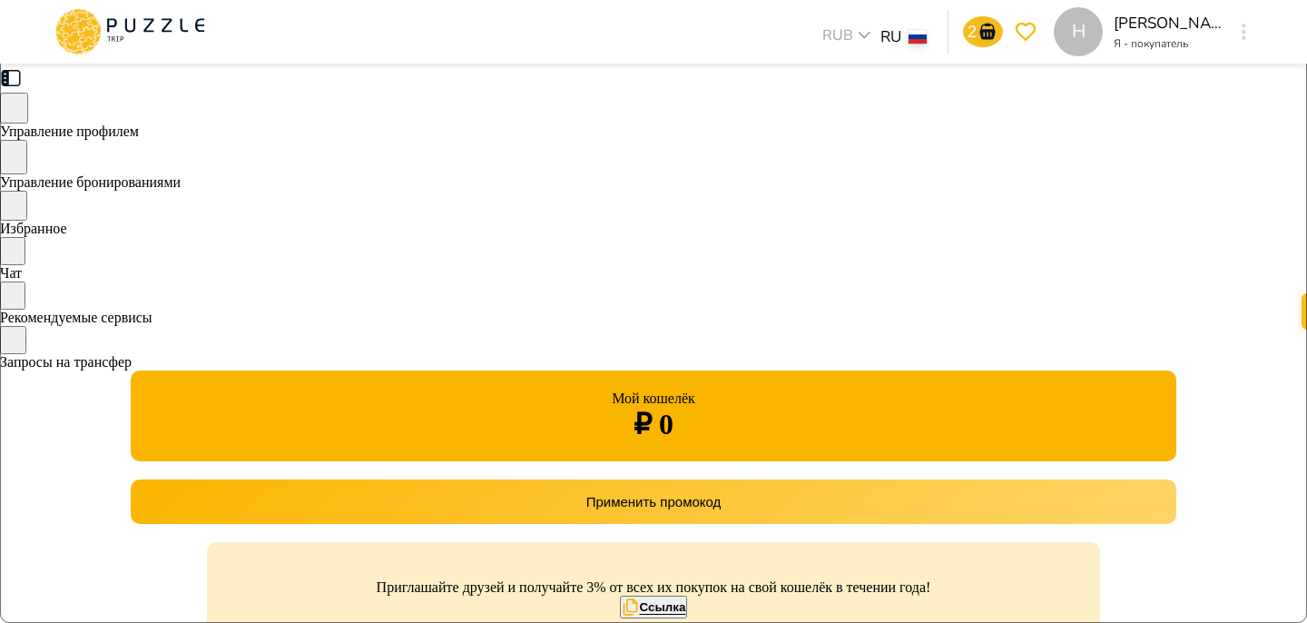
click at [274, 191] on div "Управление бронированиями" at bounding box center [653, 165] width 1307 height 51
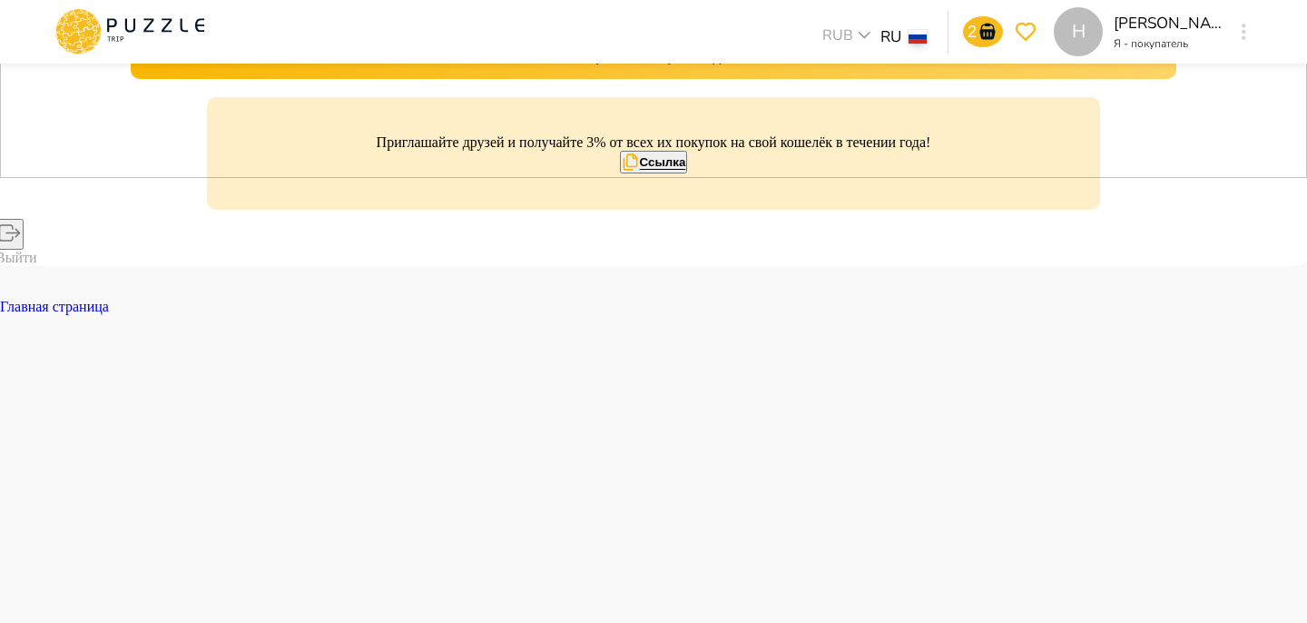
scroll to position [451, 0]
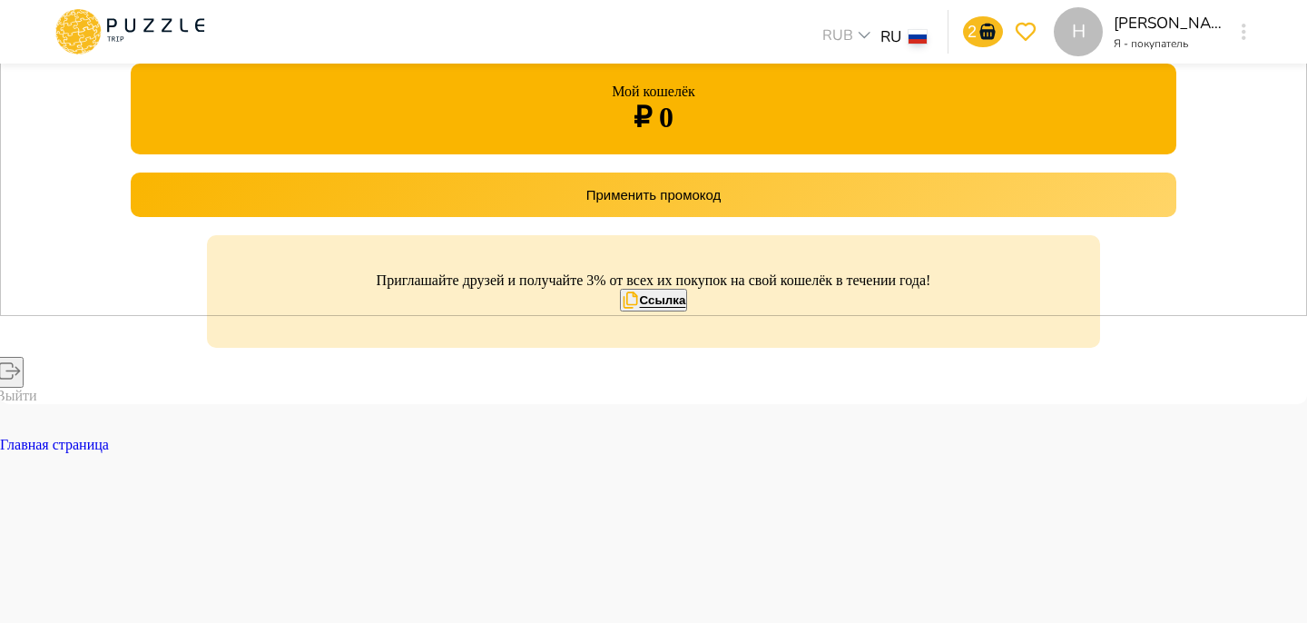
scroll to position [313, 0]
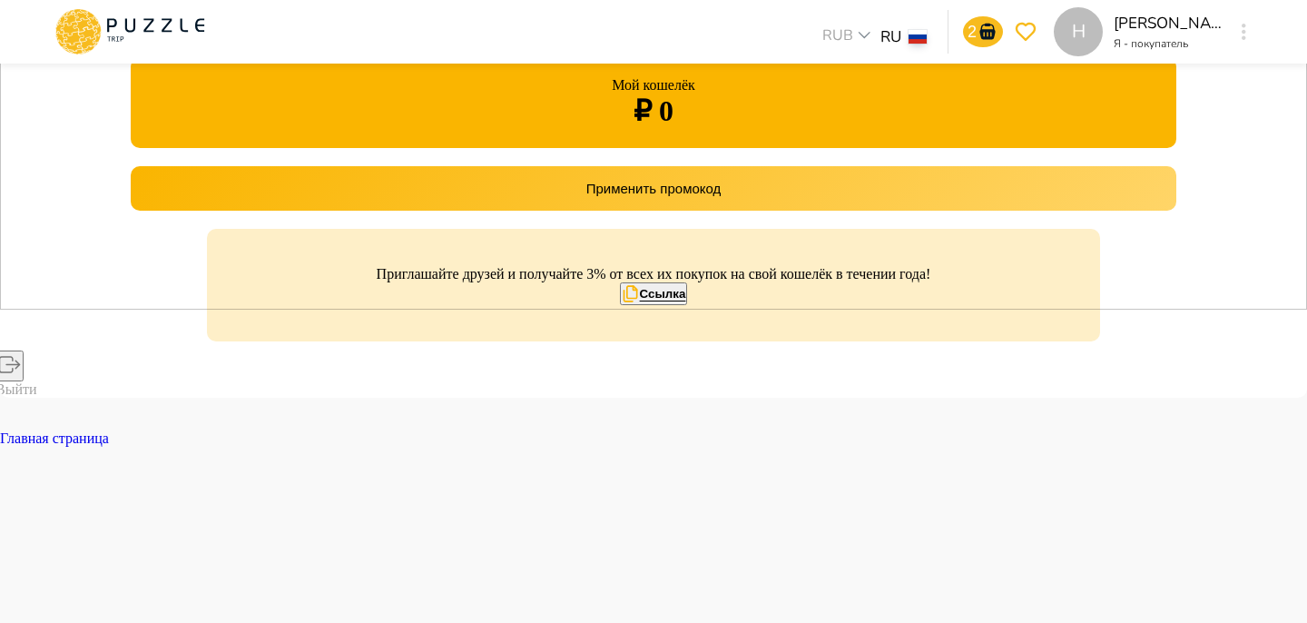
click at [620, 305] on button "Ссылка" at bounding box center [654, 293] width 68 height 23
type button "https://puzzletrip.com?ref_code=UA8RHI"
click at [133, 21] on icon at bounding box center [130, 31] width 154 height 47
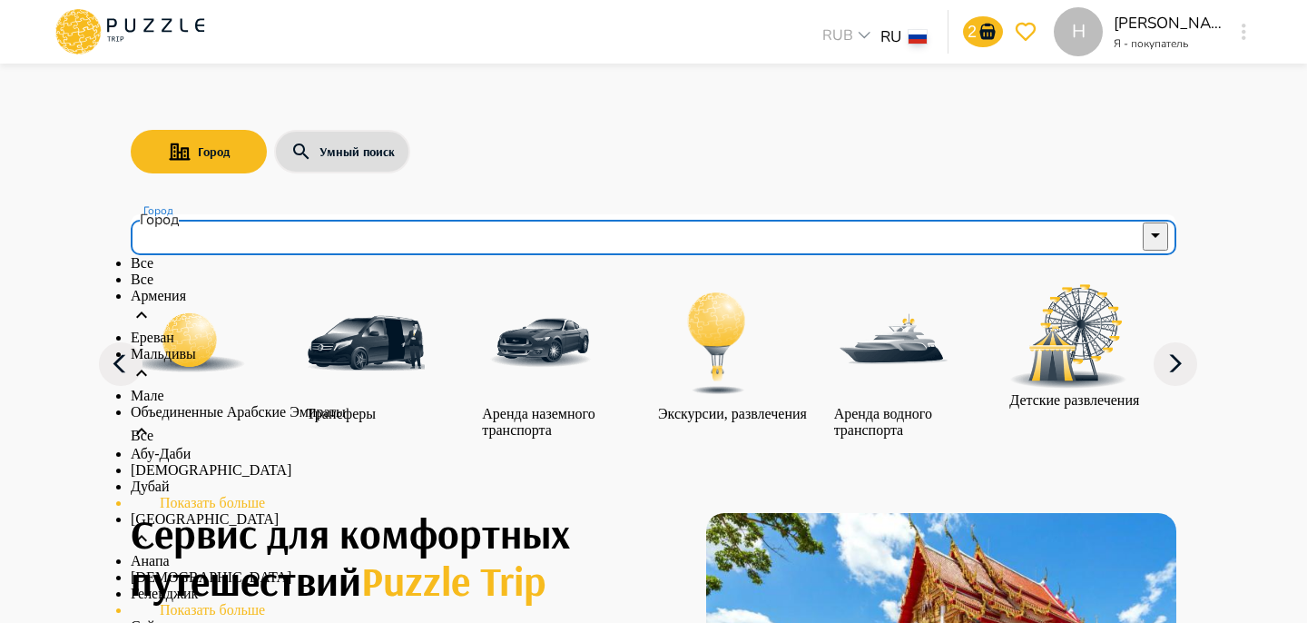
click at [221, 239] on input "Город" at bounding box center [640, 235] width 1001 height 34
click at [198, 346] on p "Ереван" at bounding box center [654, 337] width 1046 height 16
type input "******"
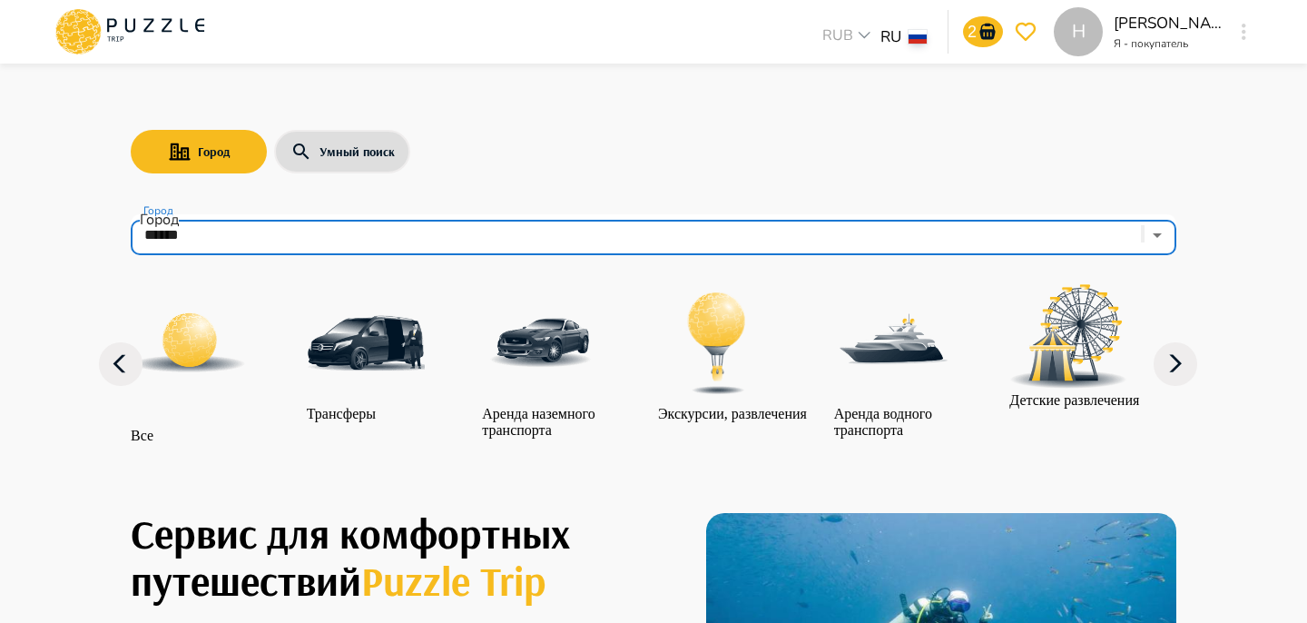
click at [258, 360] on div "category-all" at bounding box center [214, 355] width 167 height 143
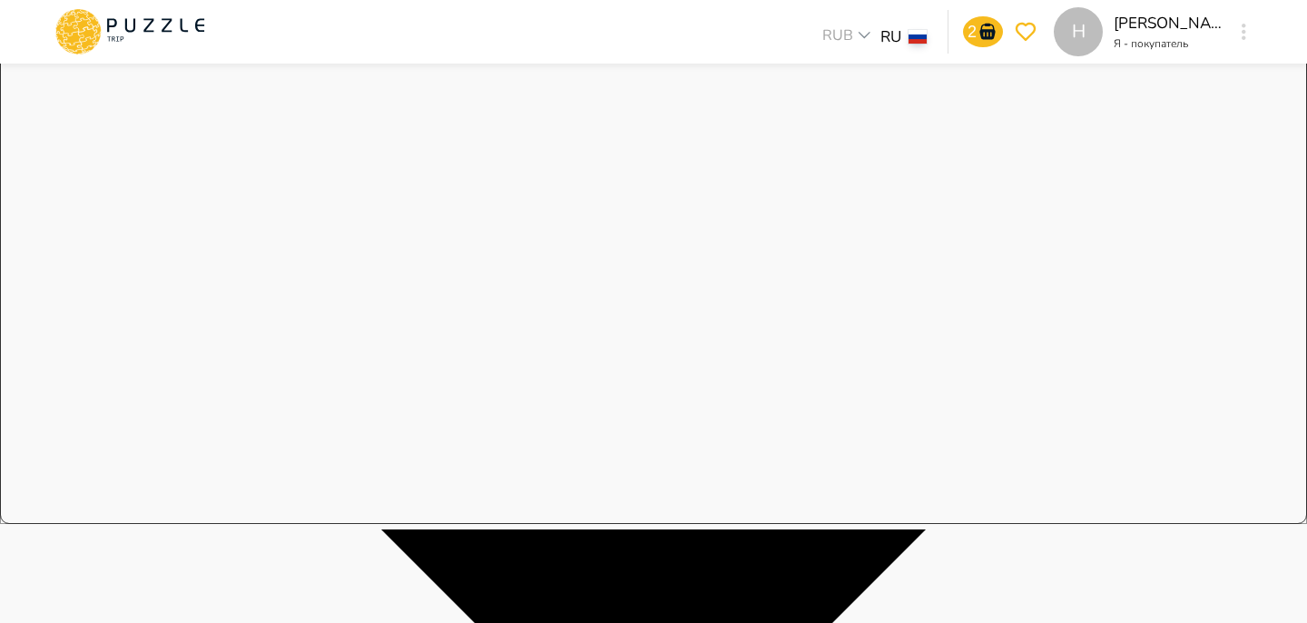
scroll to position [70, 0]
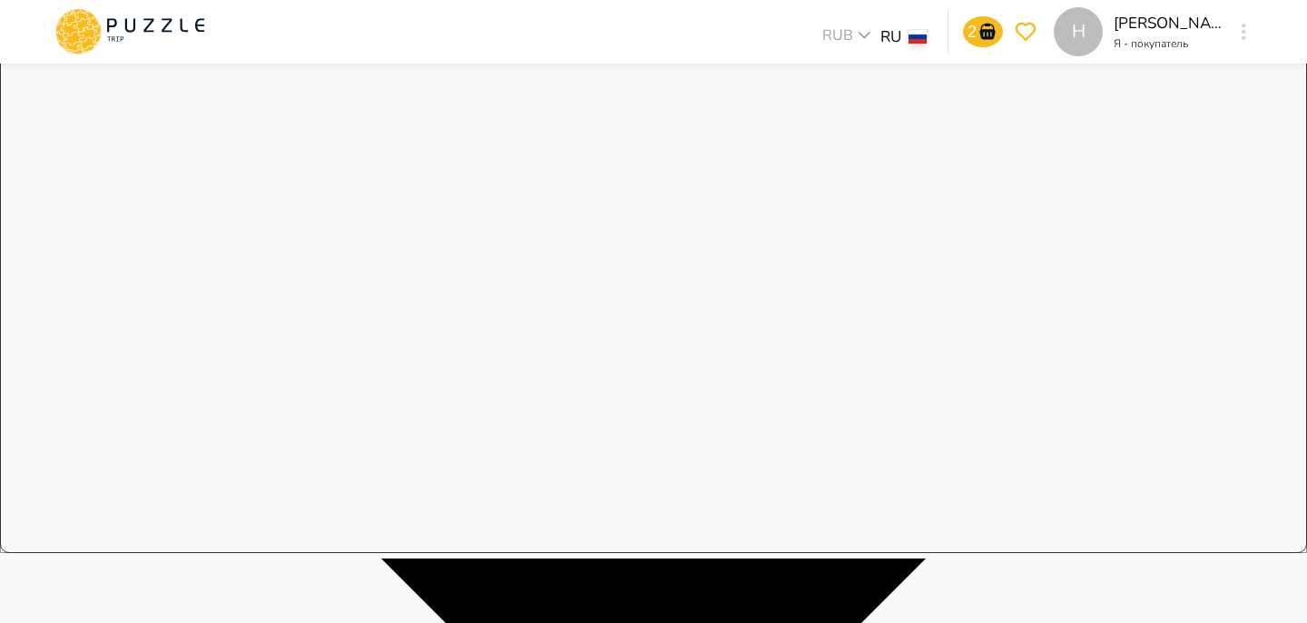
drag, startPoint x: 930, startPoint y: 420, endPoint x: 926, endPoint y: 326, distance: 94.5
click at [78, 39] on icon at bounding box center [73, 39] width 21 height 14
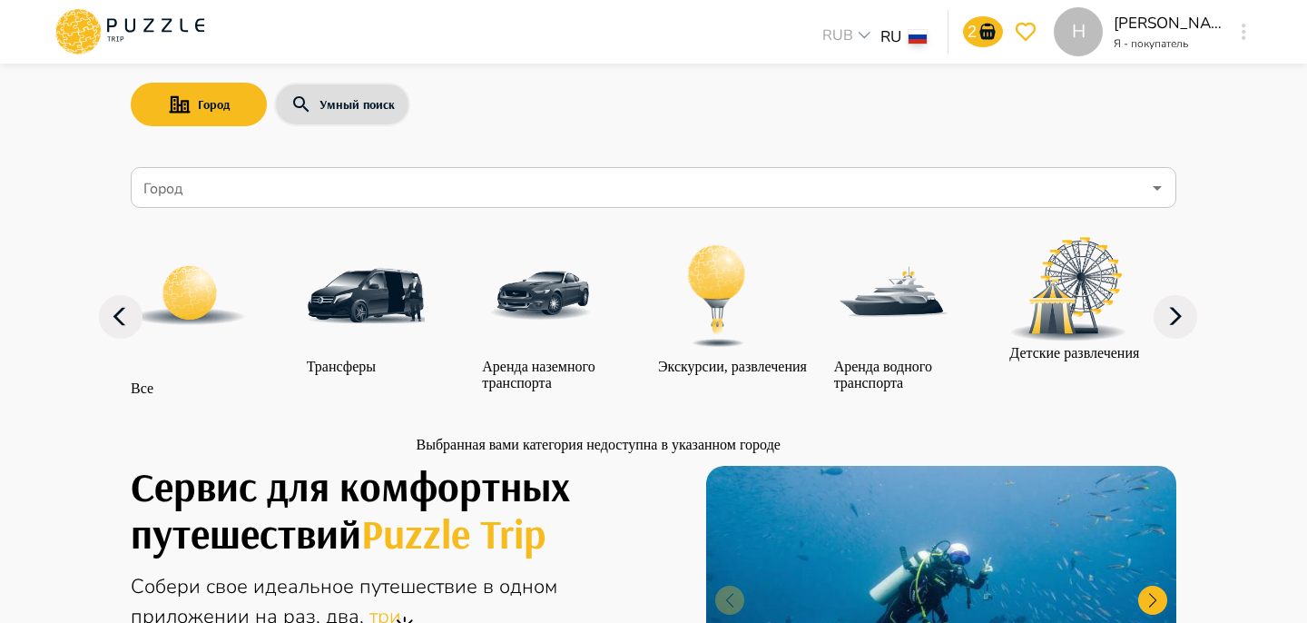
scroll to position [99, 0]
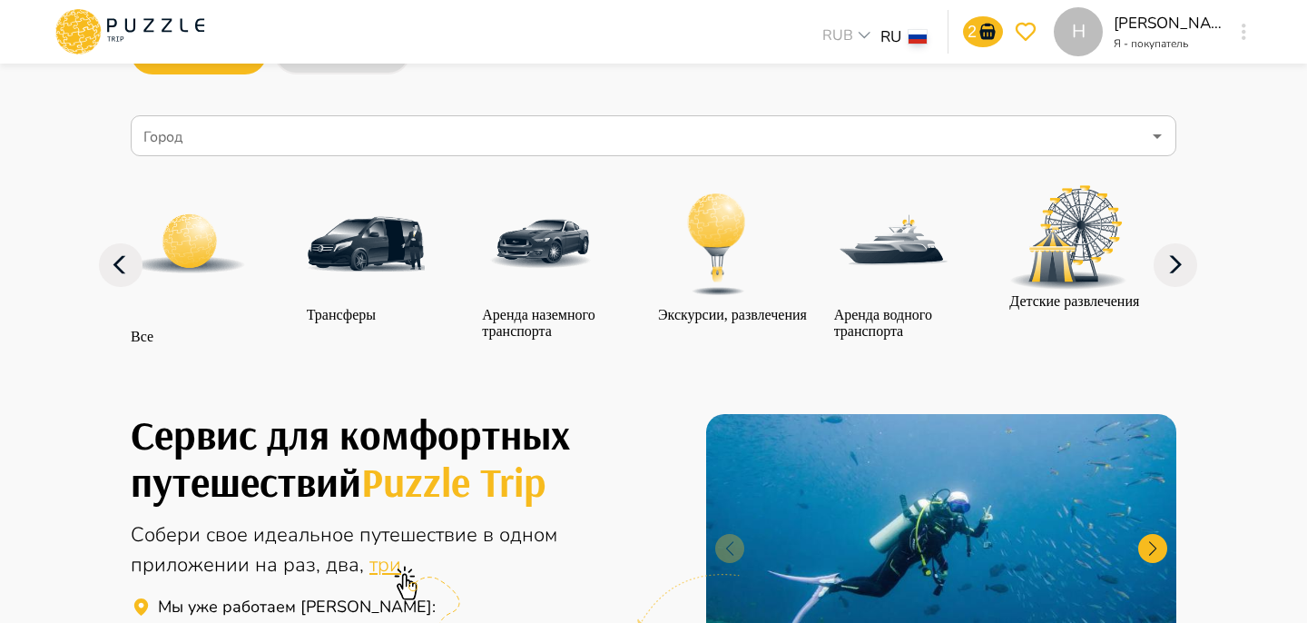
click at [1178, 287] on icon "button" at bounding box center [1176, 265] width 44 height 44
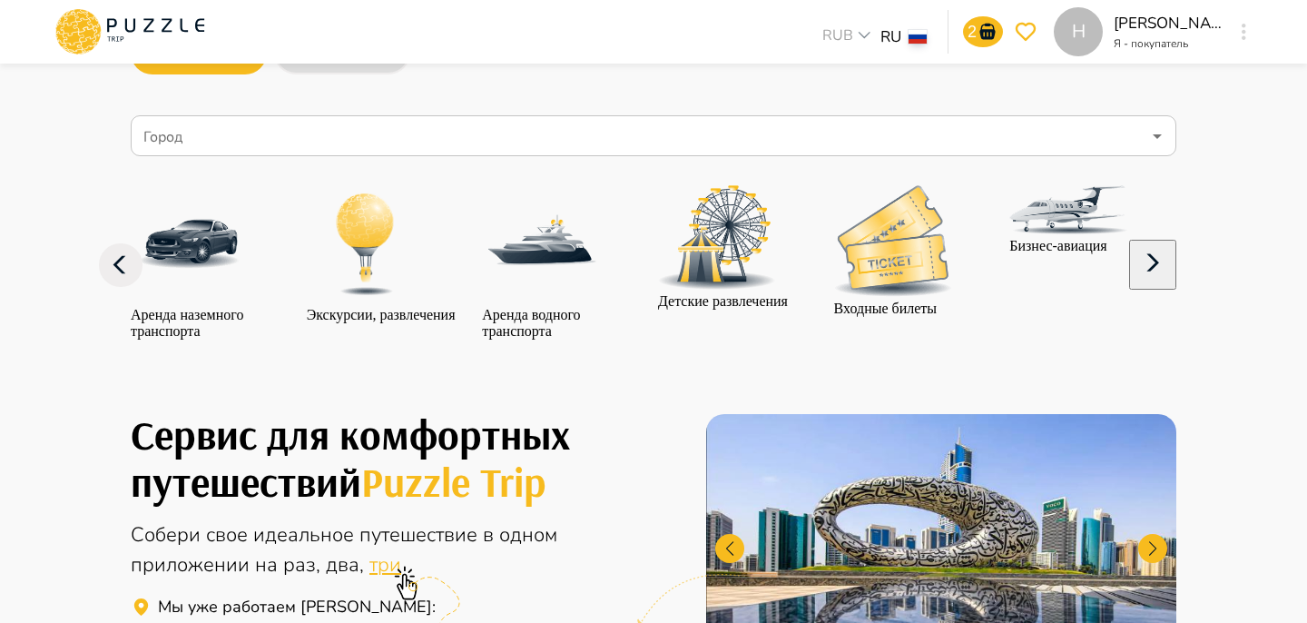
click at [1175, 285] on icon "button" at bounding box center [1153, 263] width 44 height 44
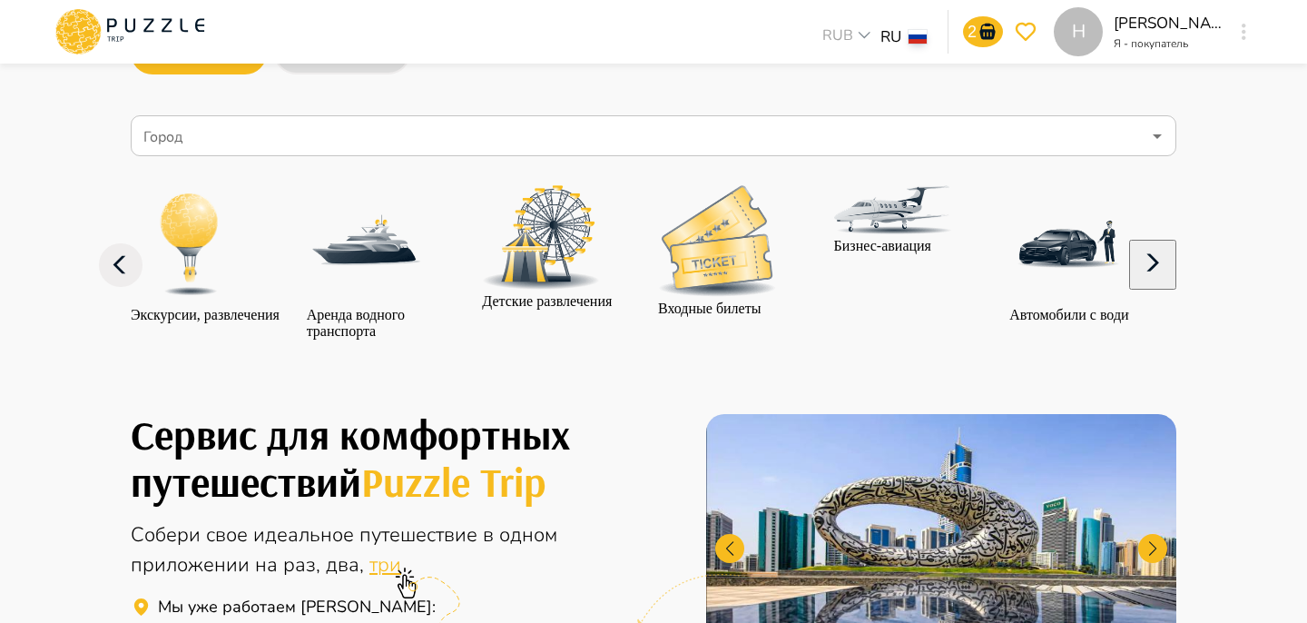
click at [1175, 285] on icon "button" at bounding box center [1153, 263] width 44 height 44
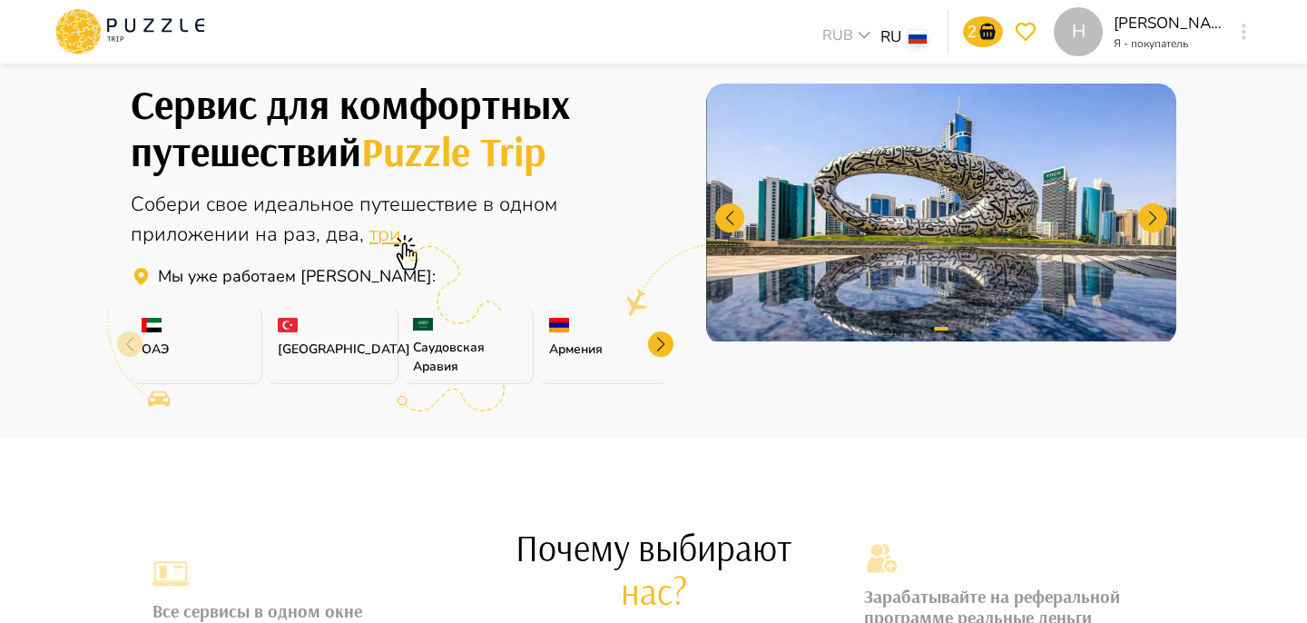
scroll to position [431, 0]
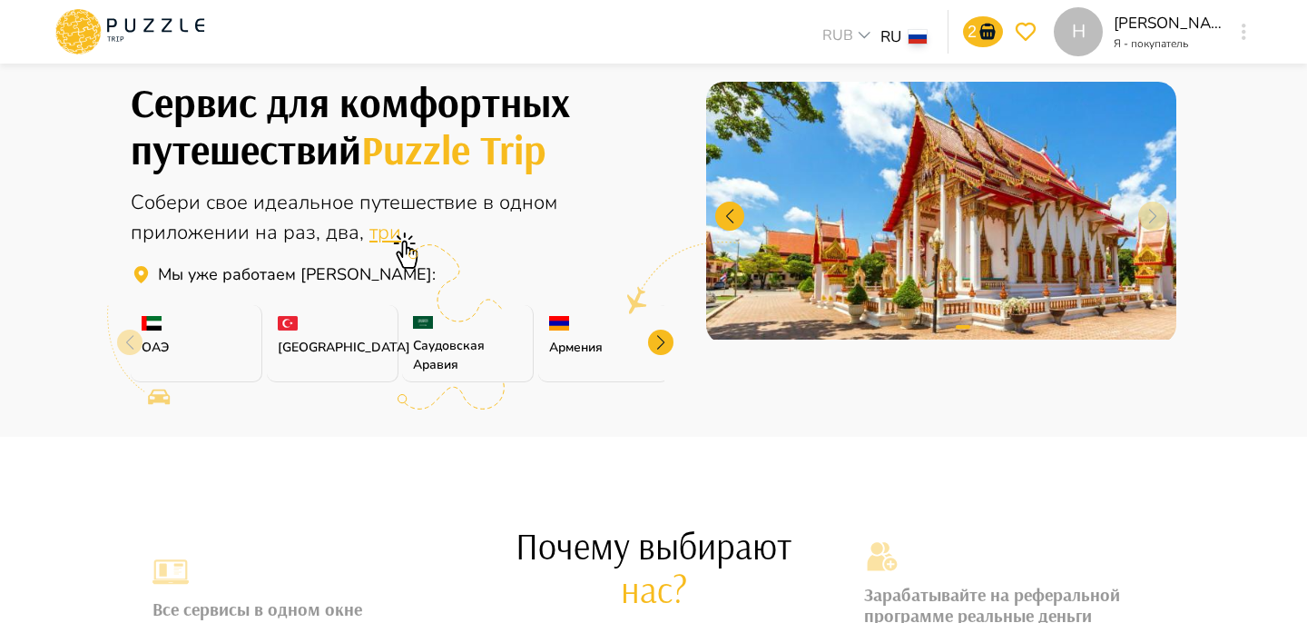
click at [655, 355] on div at bounding box center [660, 341] width 25 height 25
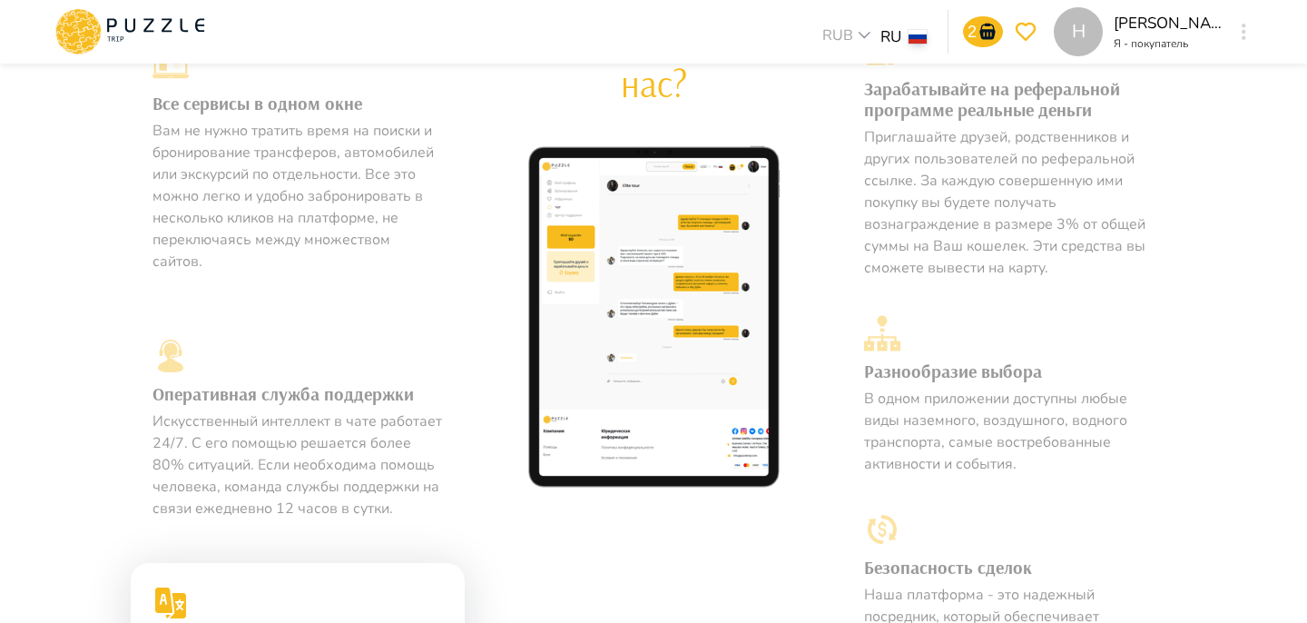
scroll to position [936, 0]
click at [877, 239] on p "Приглашайте друзей, родственников и других пользователей по реферальной ссылке.…" at bounding box center [1009, 203] width 290 height 152
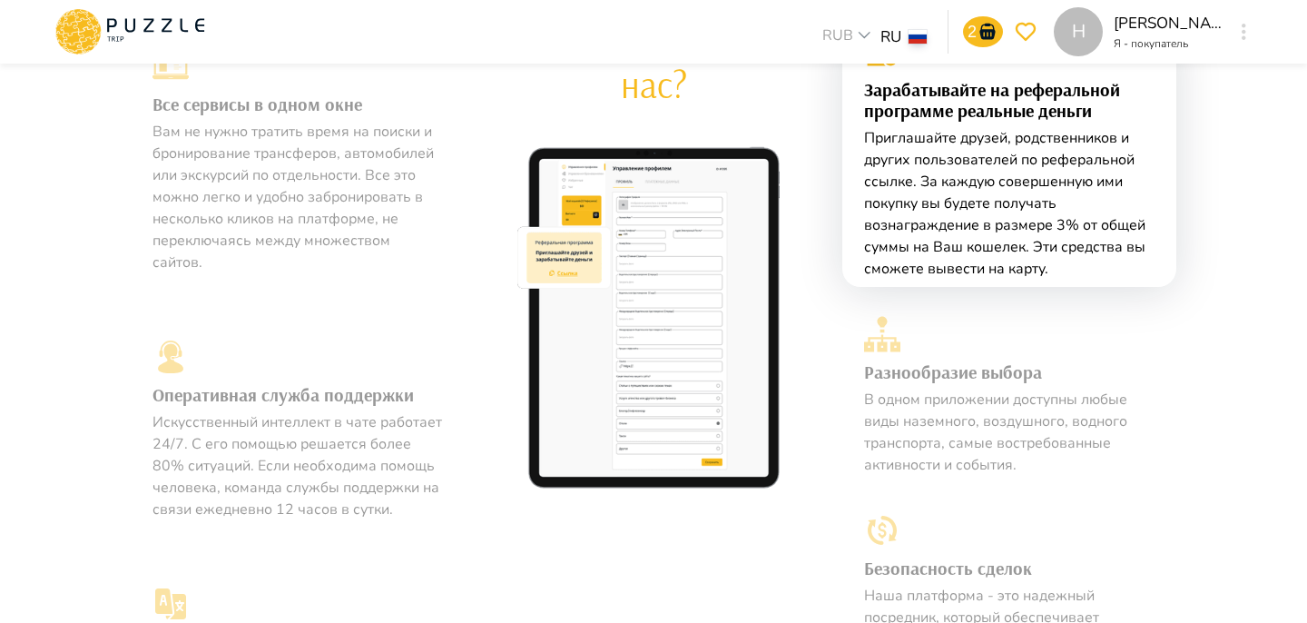
click at [326, 195] on p "Вам не нужно тратить время на поиски и бронирование трансферов, автомобилей или…" at bounding box center [297, 197] width 290 height 152
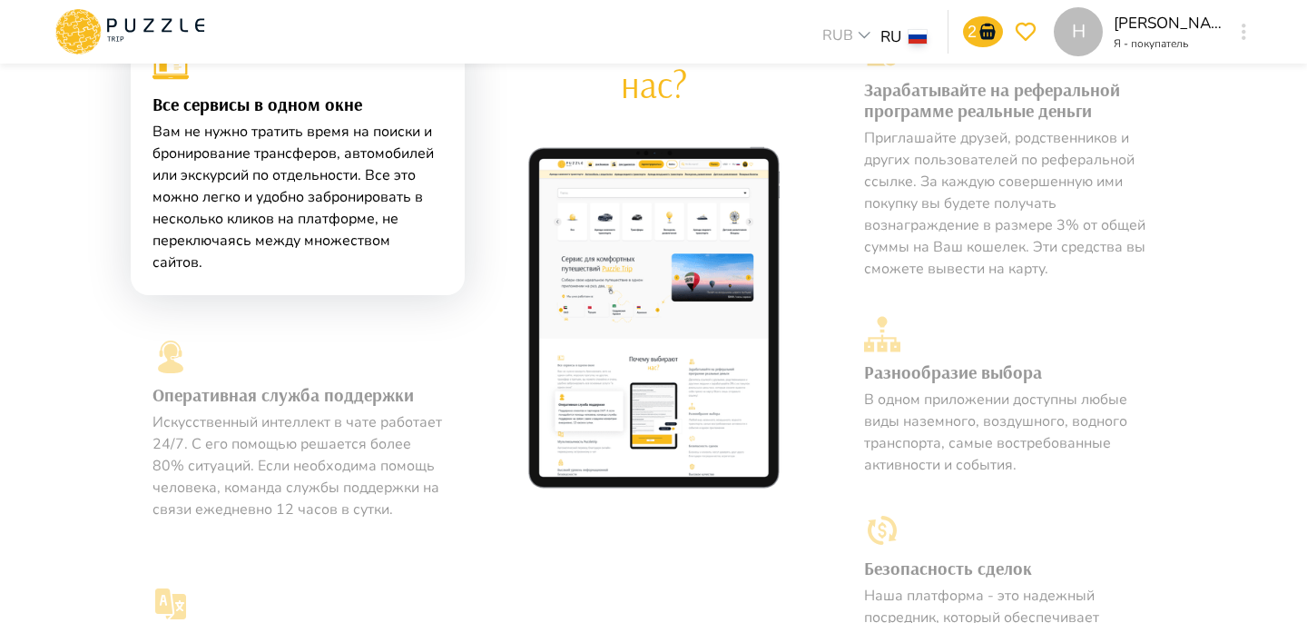
click at [926, 476] on p "В одном приложении доступны любые виды наземного, воздушного, водного транспорт…" at bounding box center [1009, 431] width 290 height 87
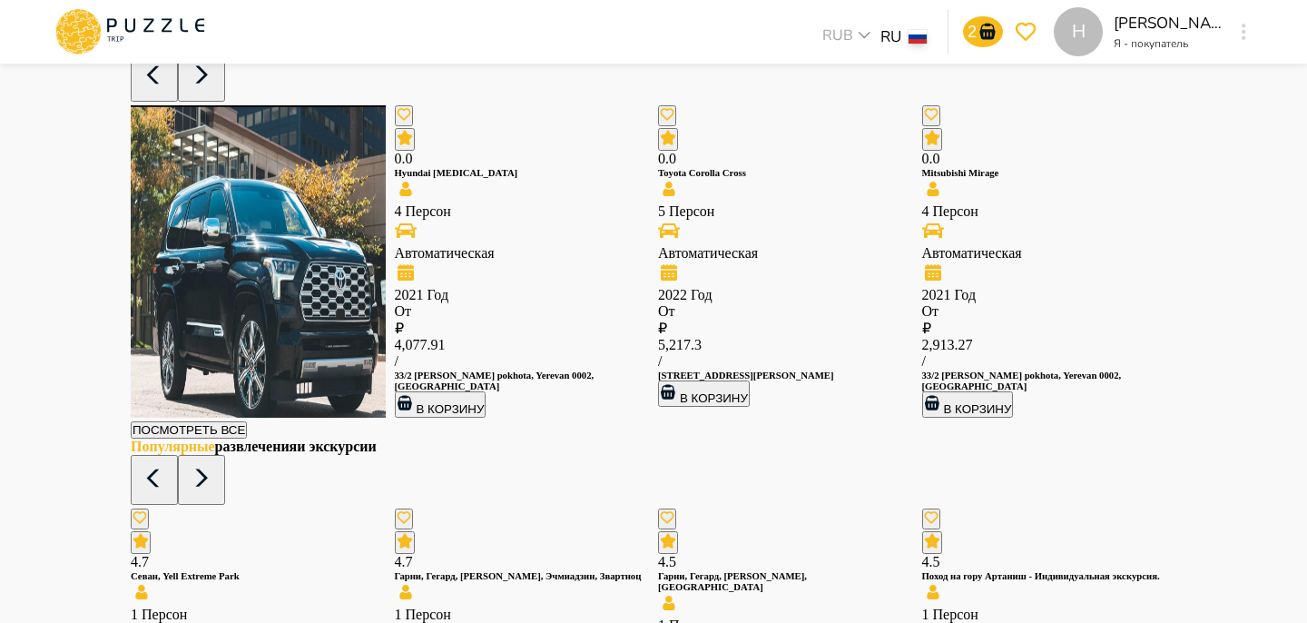
scroll to position [2089, 0]
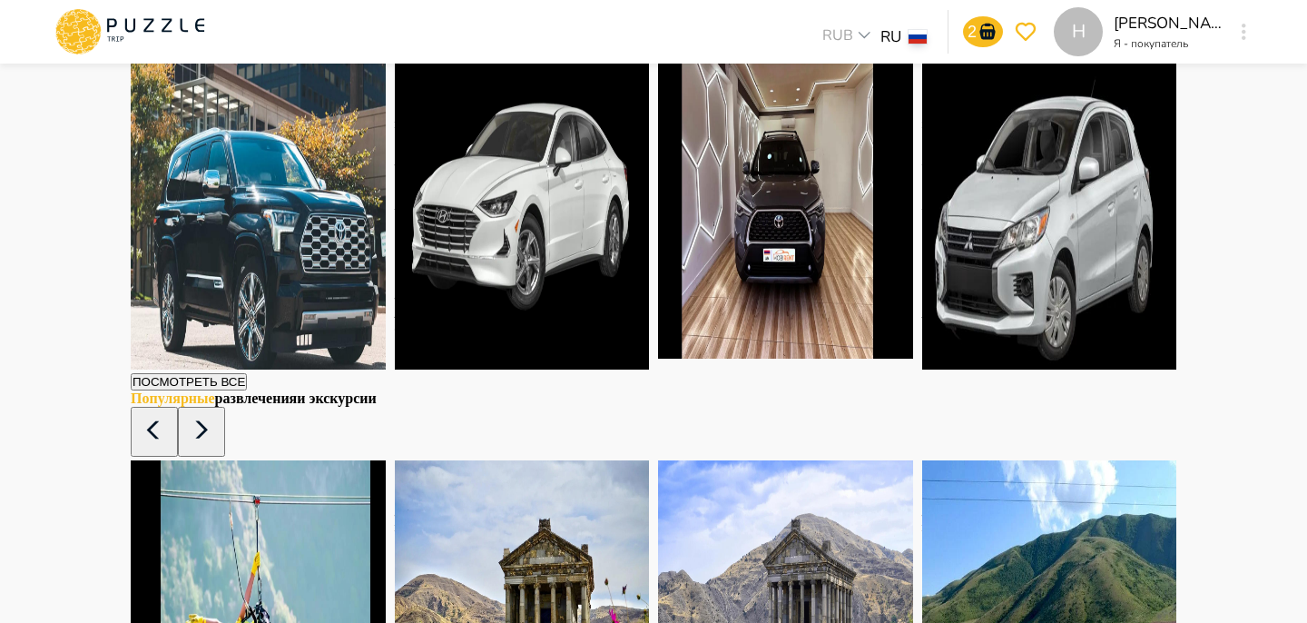
click at [1145, 107] on div "Популярный наземный транспорт 0.0 Toyota Sequoia 6 Персон Гибрид 2025 Год От   …" at bounding box center [654, 188] width 1046 height 403
click at [208, 35] on icon "button" at bounding box center [201, 26] width 13 height 17
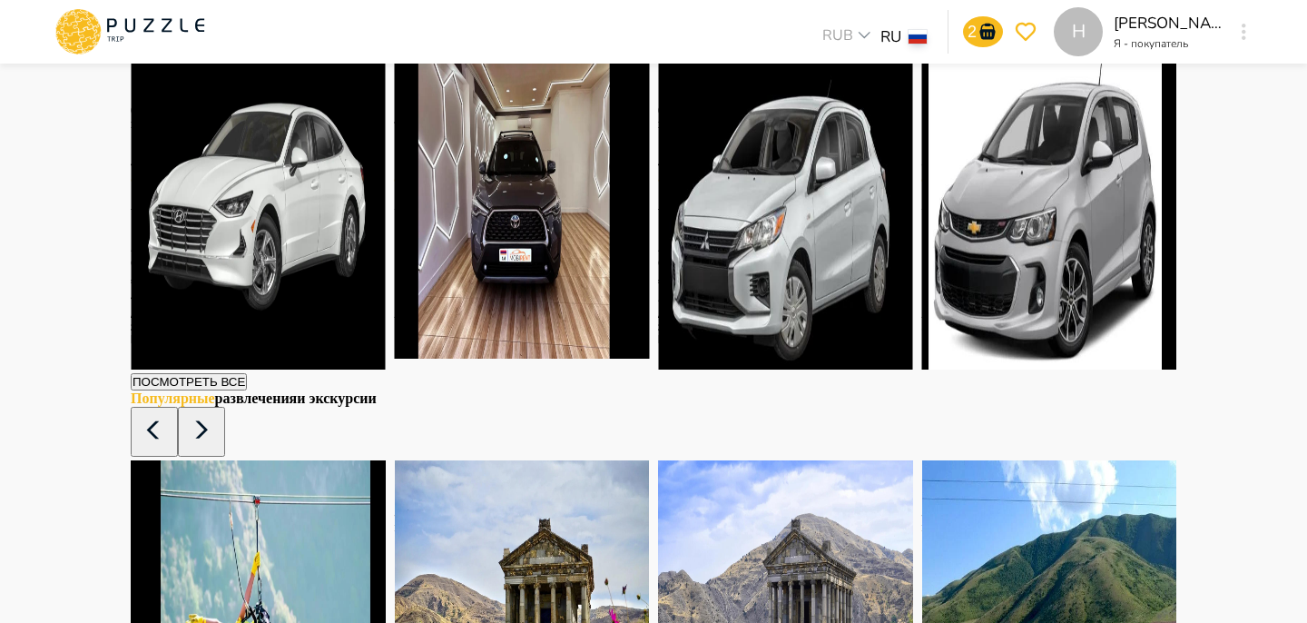
click at [208, 35] on icon "button" at bounding box center [201, 26] width 13 height 17
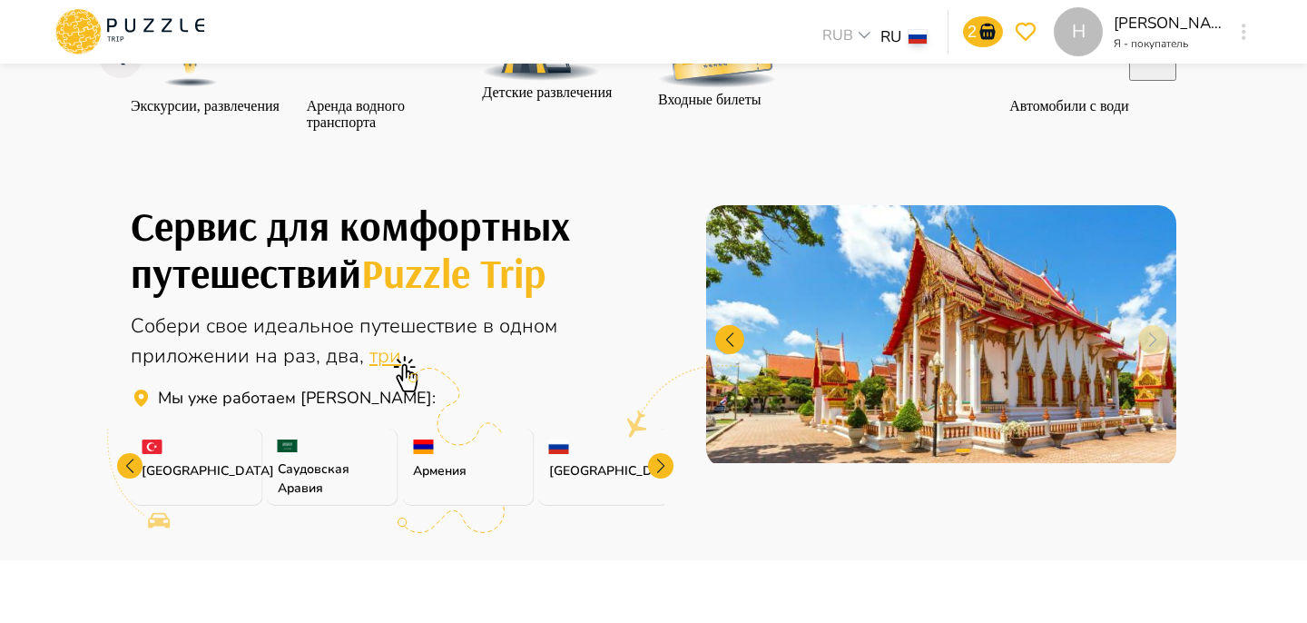
scroll to position [0, 0]
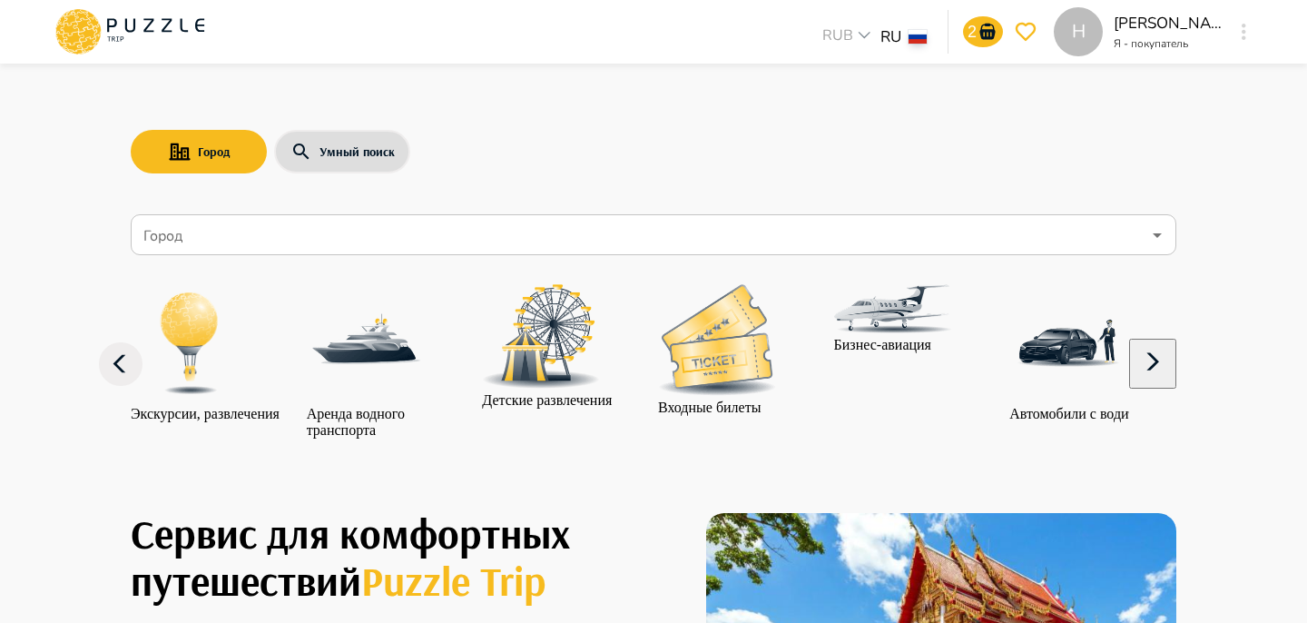
click at [308, 227] on input "Город" at bounding box center [640, 235] width 1001 height 34
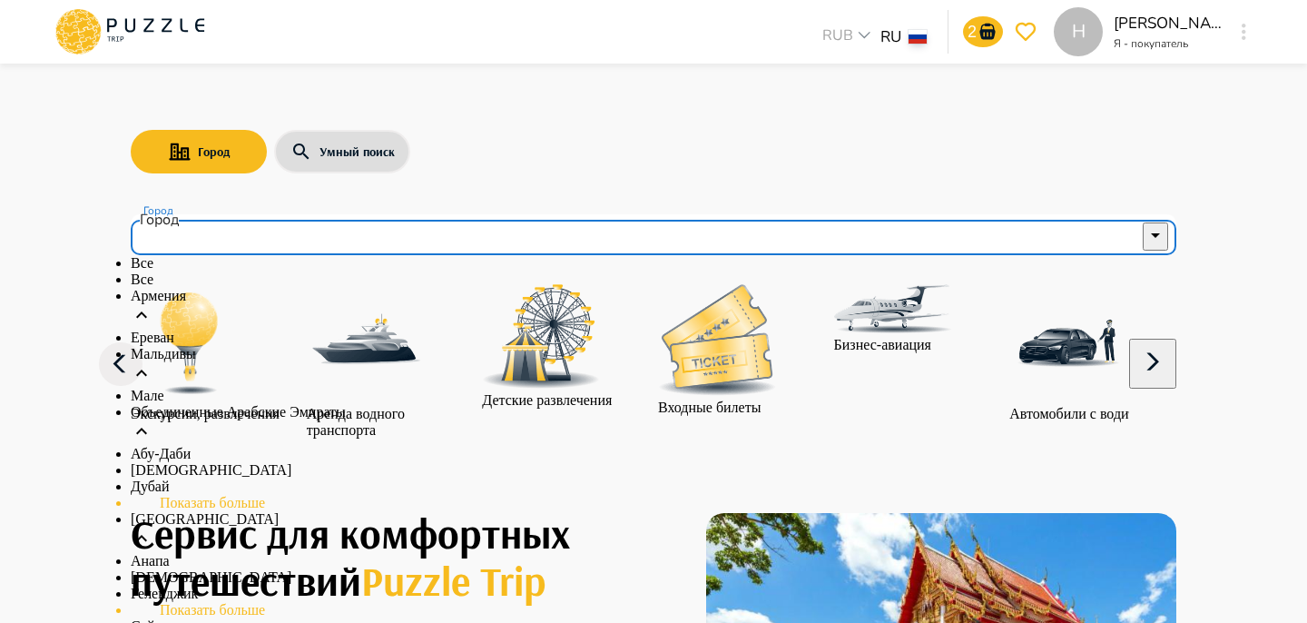
click at [197, 329] on li "Армения" at bounding box center [654, 309] width 1046 height 42
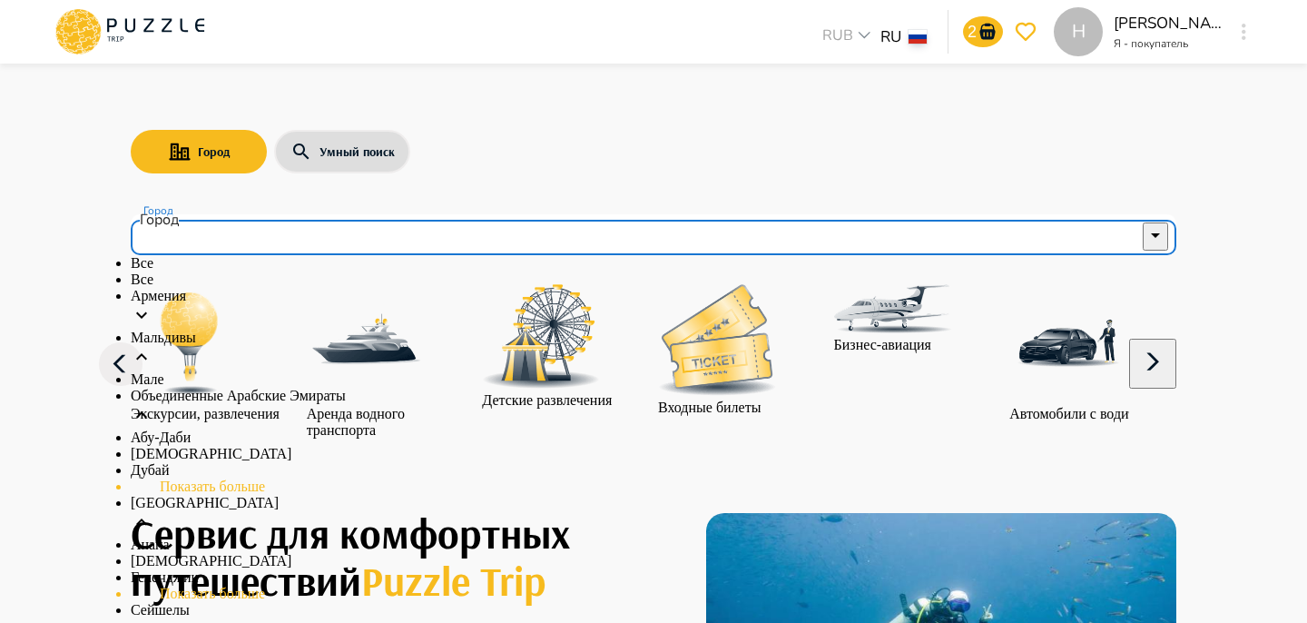
click at [203, 288] on li "Все" at bounding box center [654, 279] width 1046 height 16
type input "***"
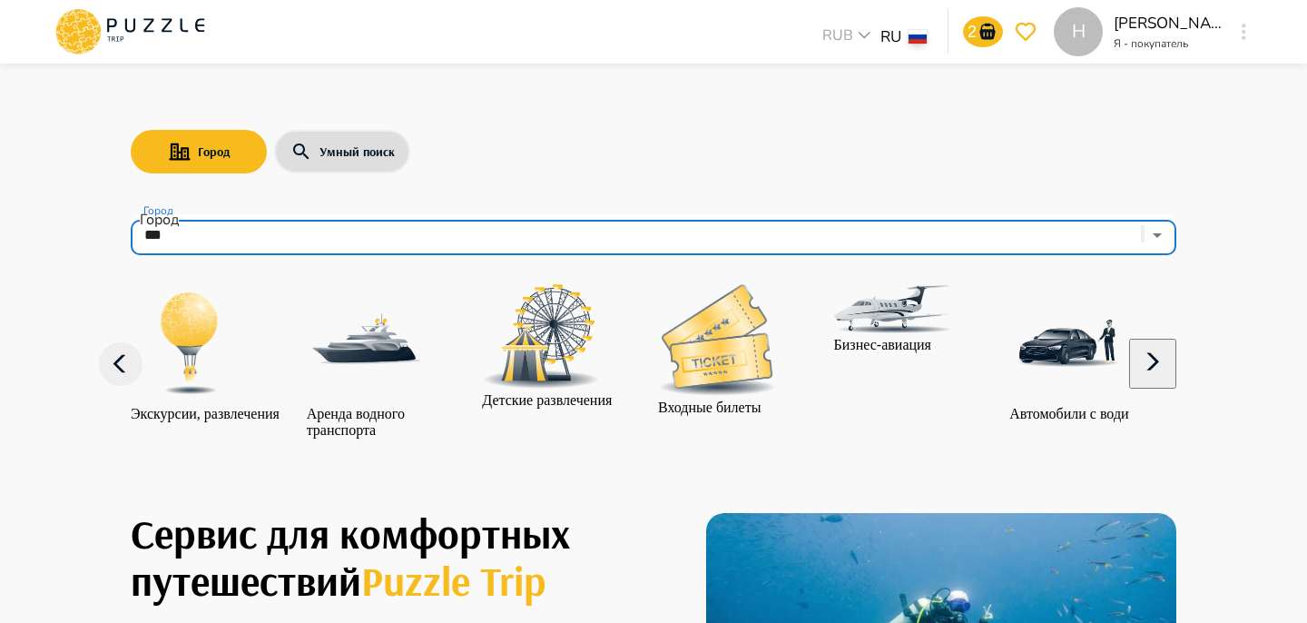
click at [148, 377] on img "category-activity" at bounding box center [190, 343] width 118 height 118
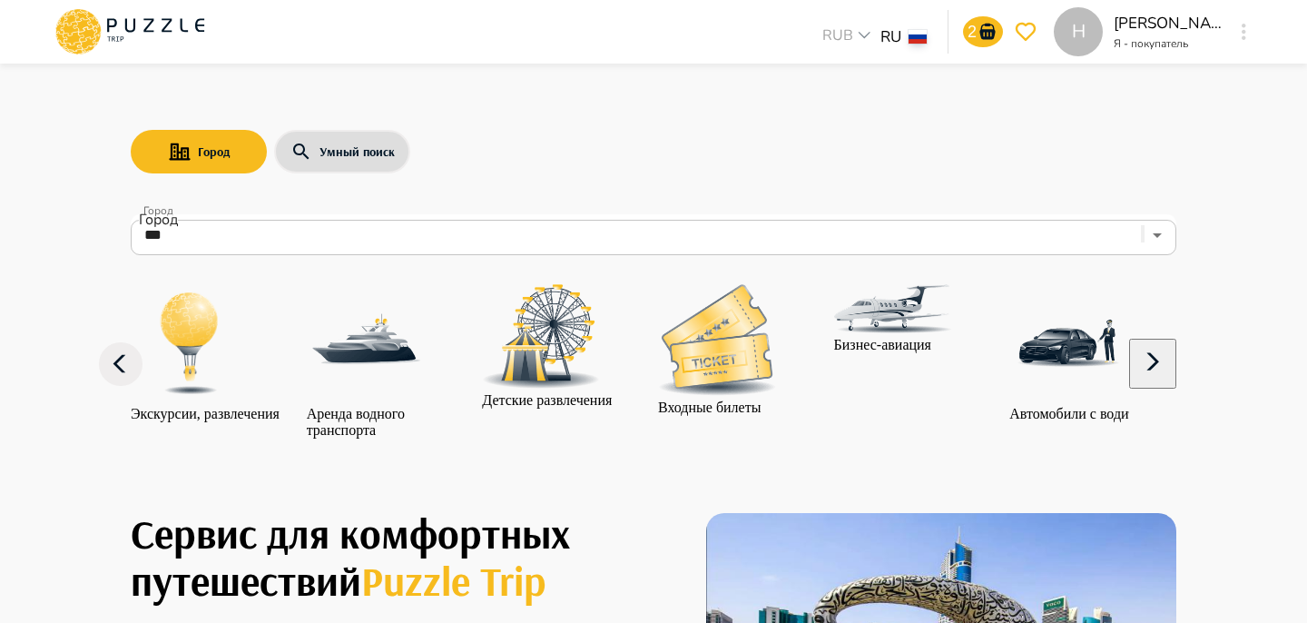
click at [147, 377] on img "category-activity" at bounding box center [190, 343] width 118 height 118
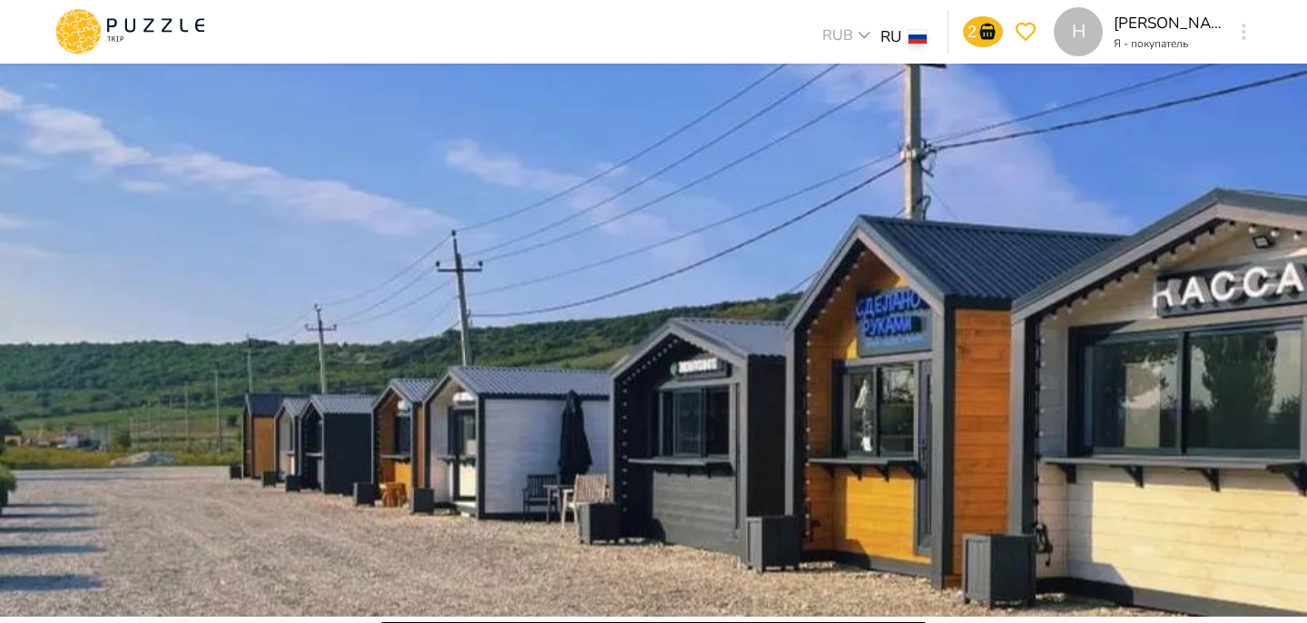
scroll to position [8, 0]
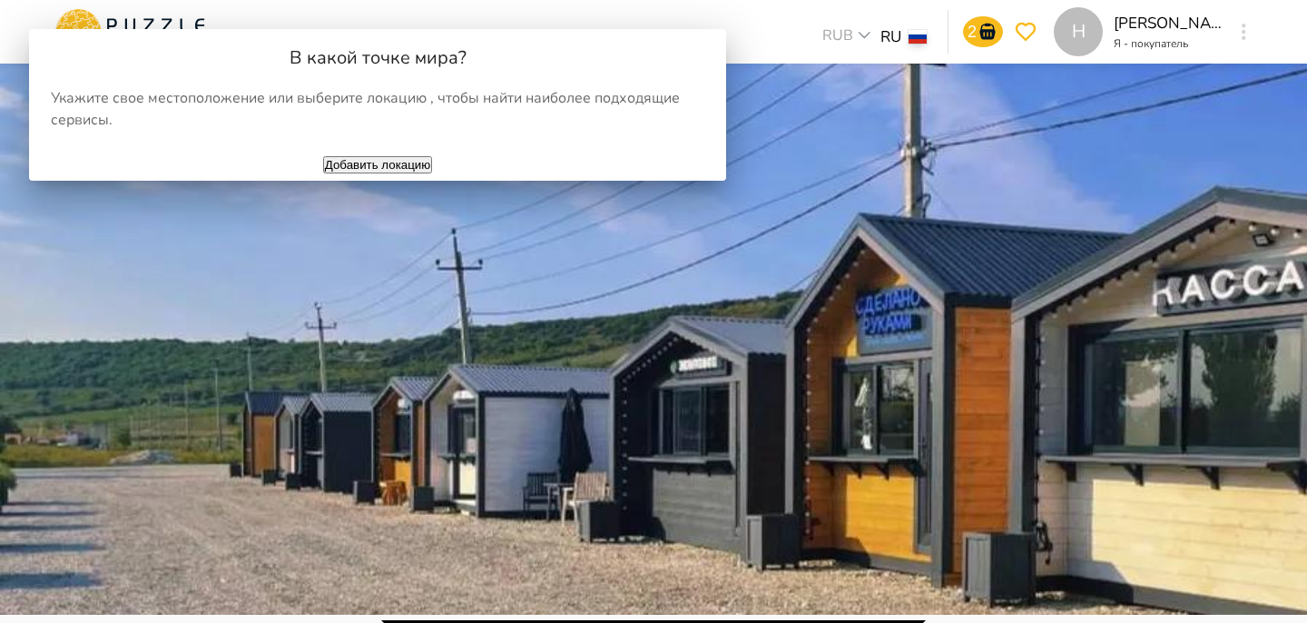
click at [433, 173] on button "Добавить локацию" at bounding box center [378, 164] width 110 height 17
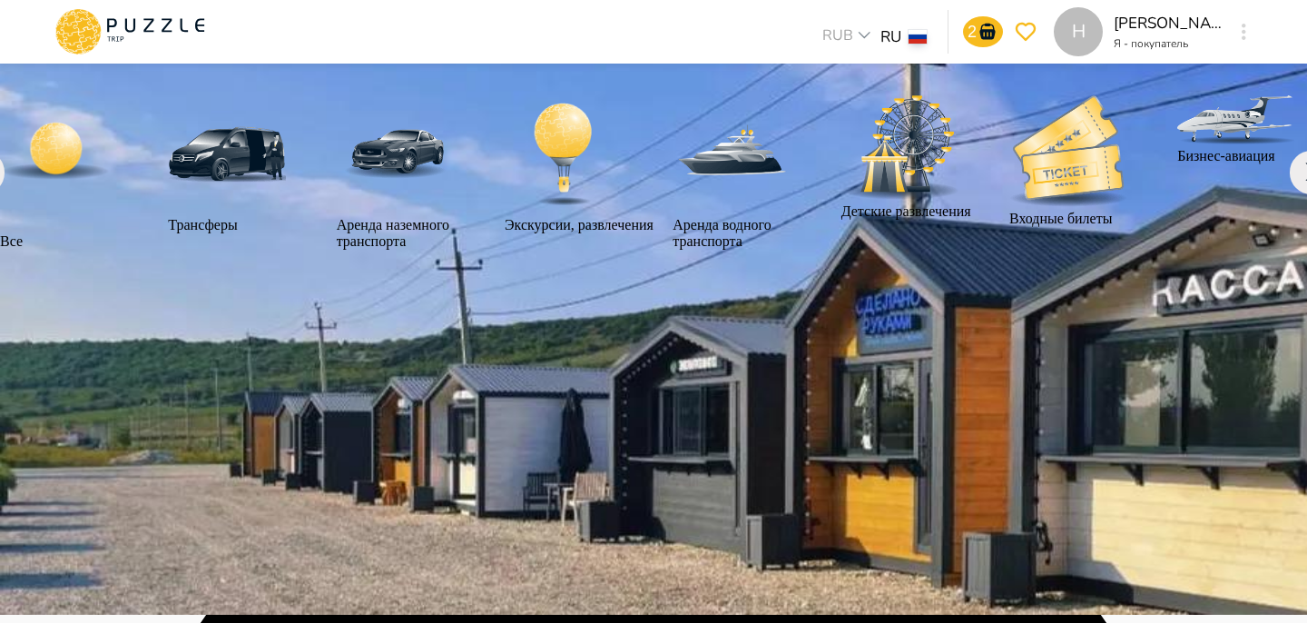
scroll to position [364, 0]
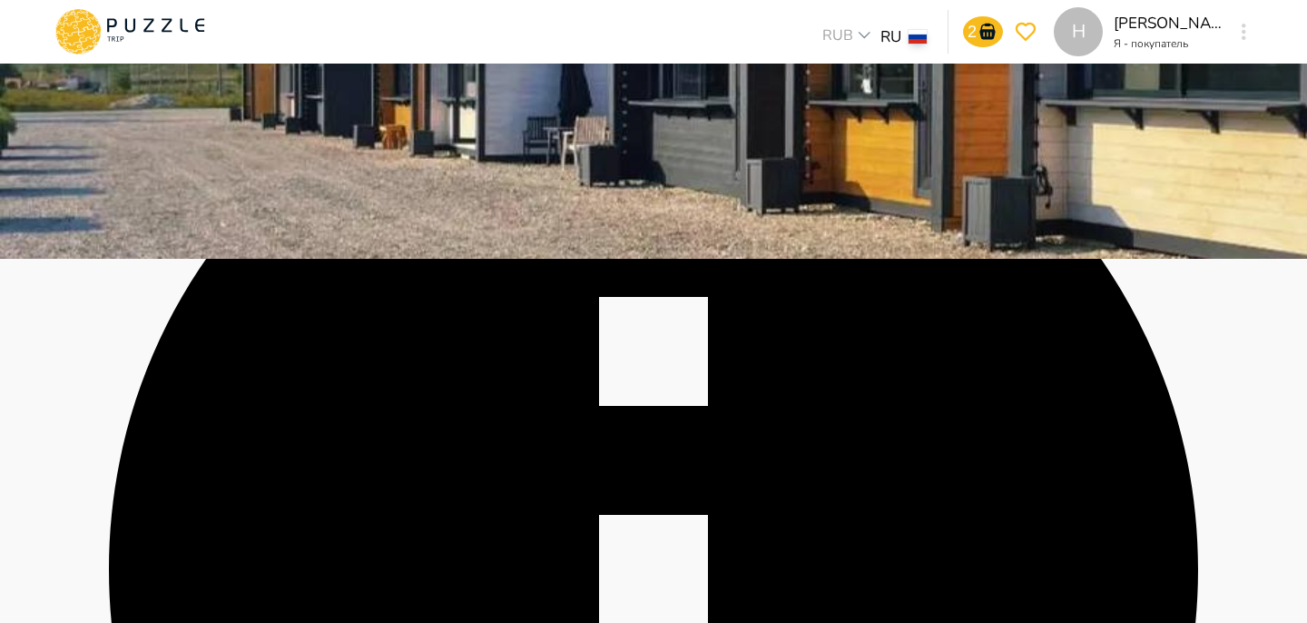
type input "*******"
type input "**********"
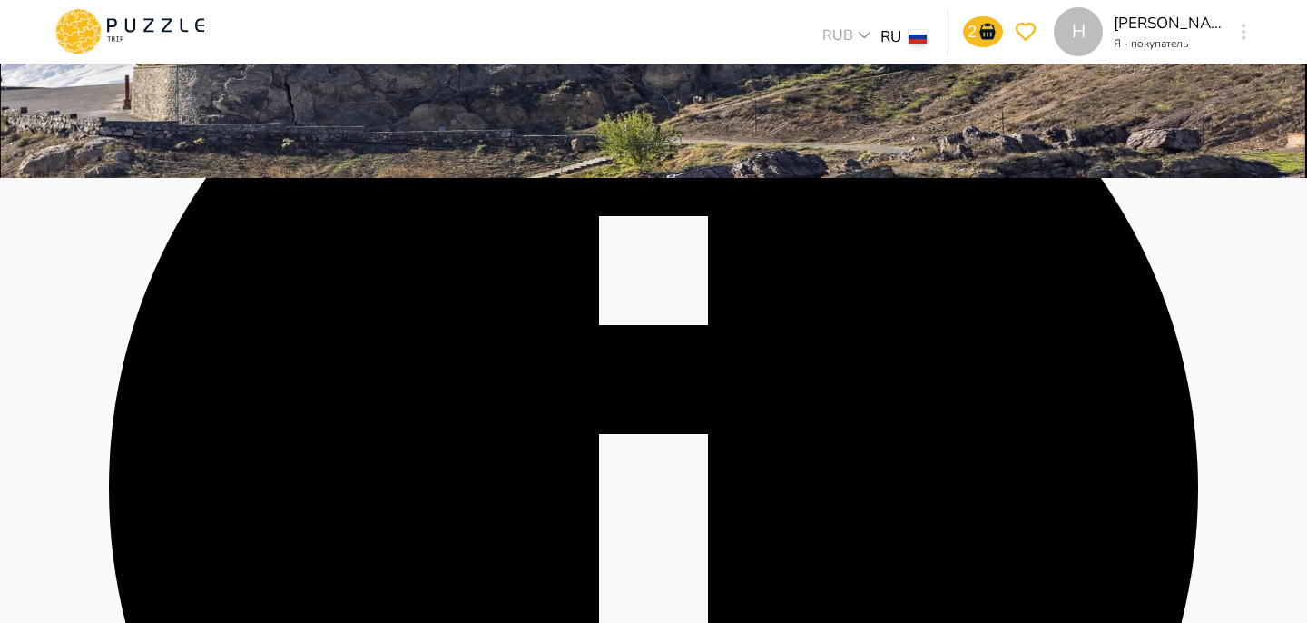
scroll to position [487, 0]
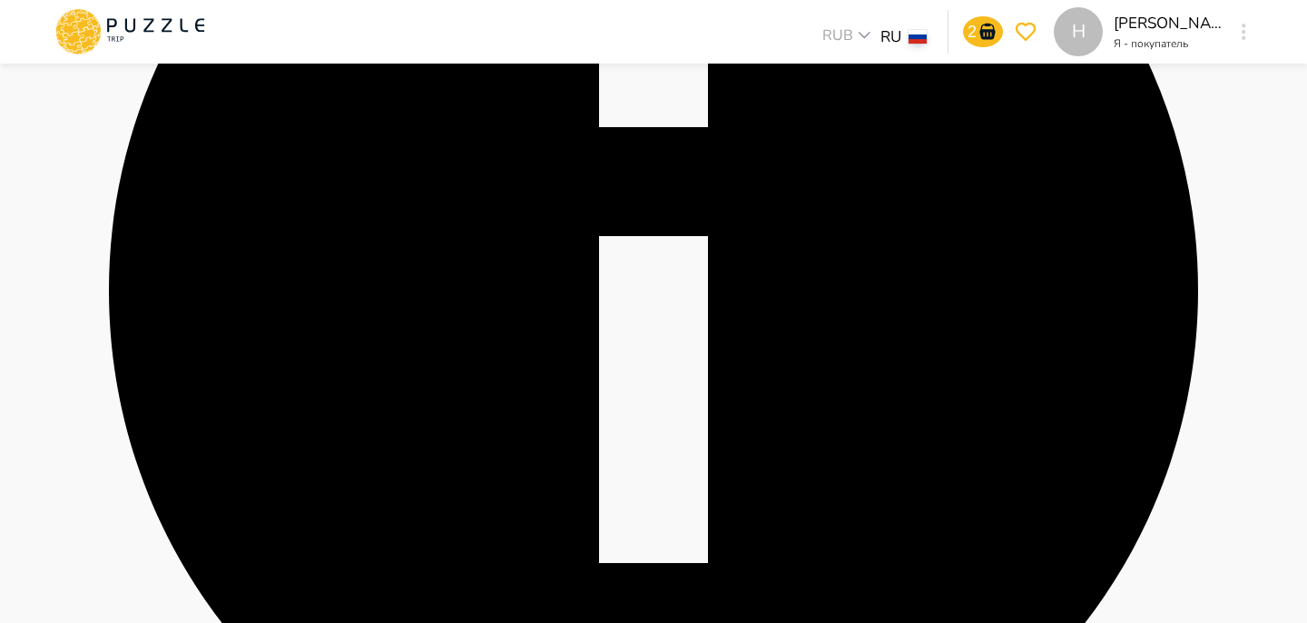
scroll to position [658, 0]
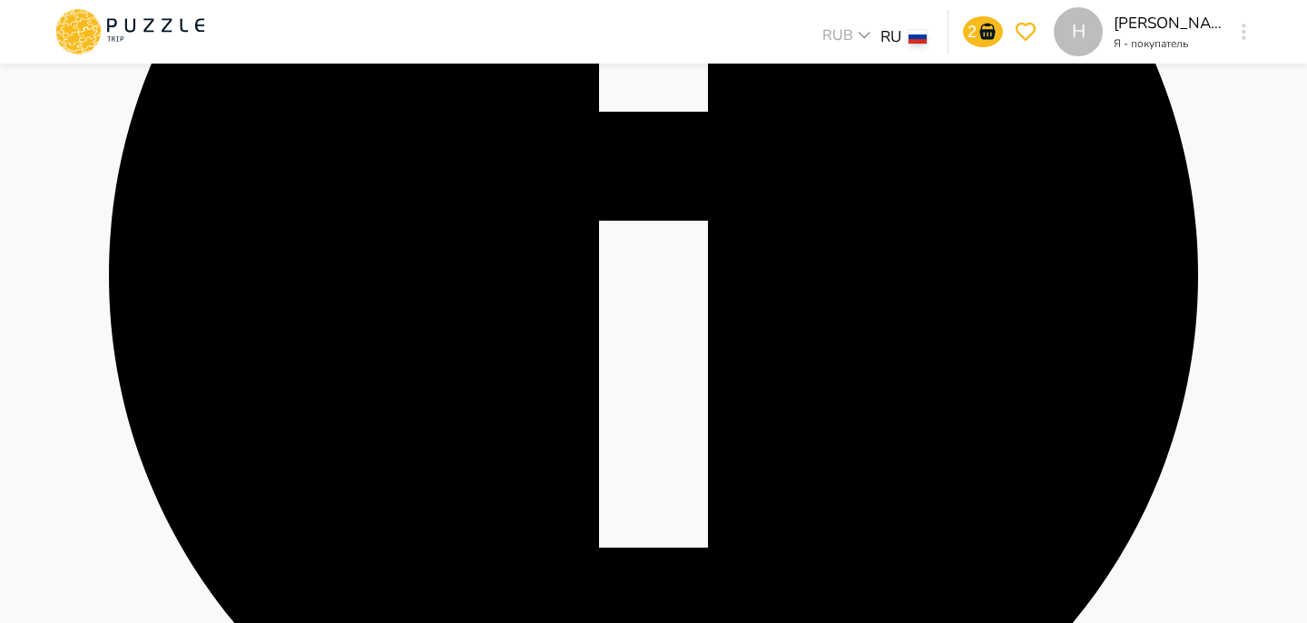
click at [988, 34] on icon "go-to-basket-submit-button" at bounding box center [986, 32] width 15 height 16
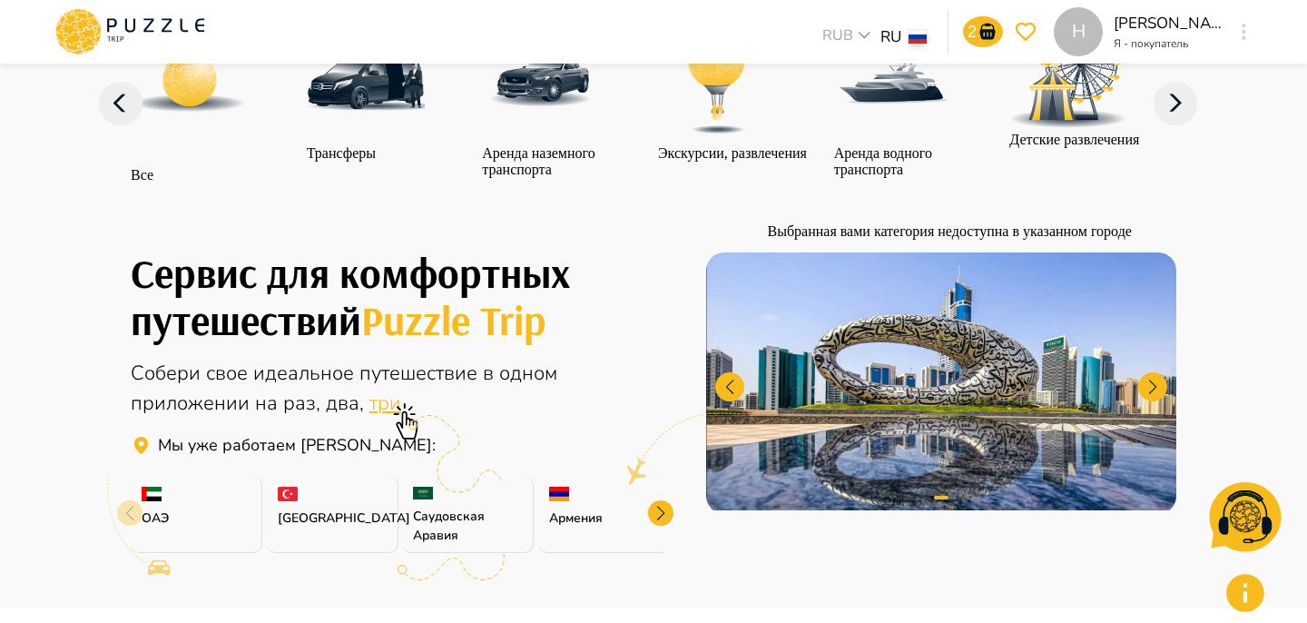
scroll to position [264, 0]
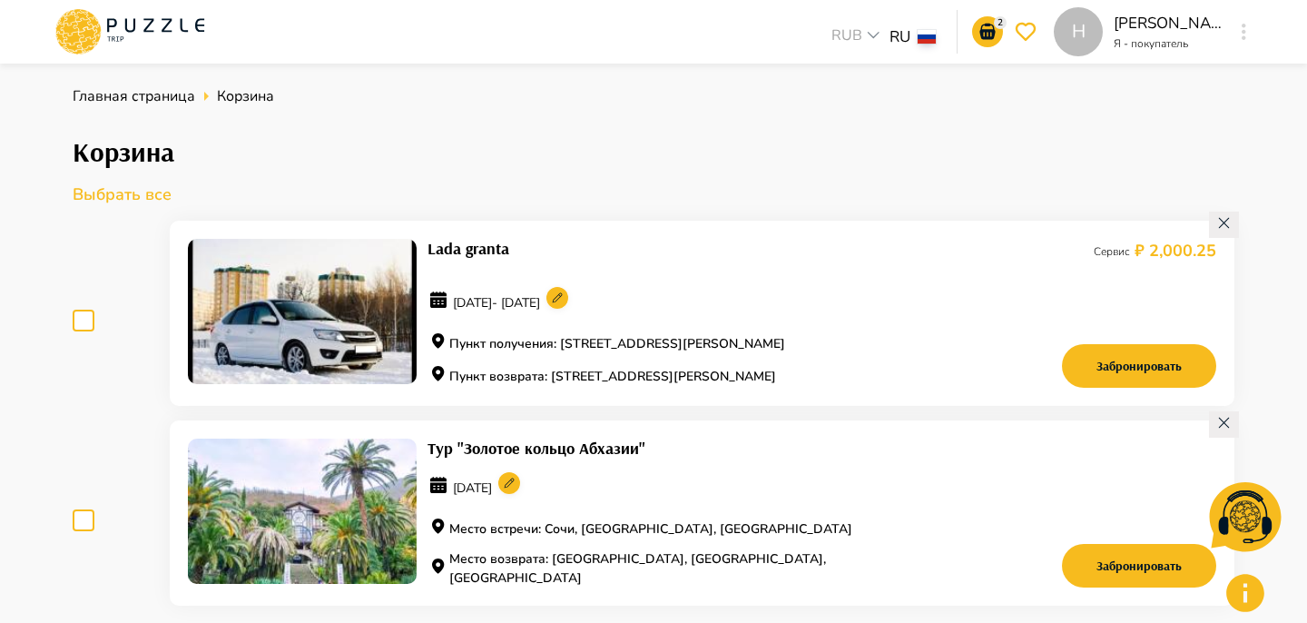
click at [1135, 346] on div "Сервис ₽ 2,000.25 Забронировать" at bounding box center [1087, 313] width 257 height 149
click at [1135, 366] on button "Забронировать" at bounding box center [1139, 366] width 154 height 44
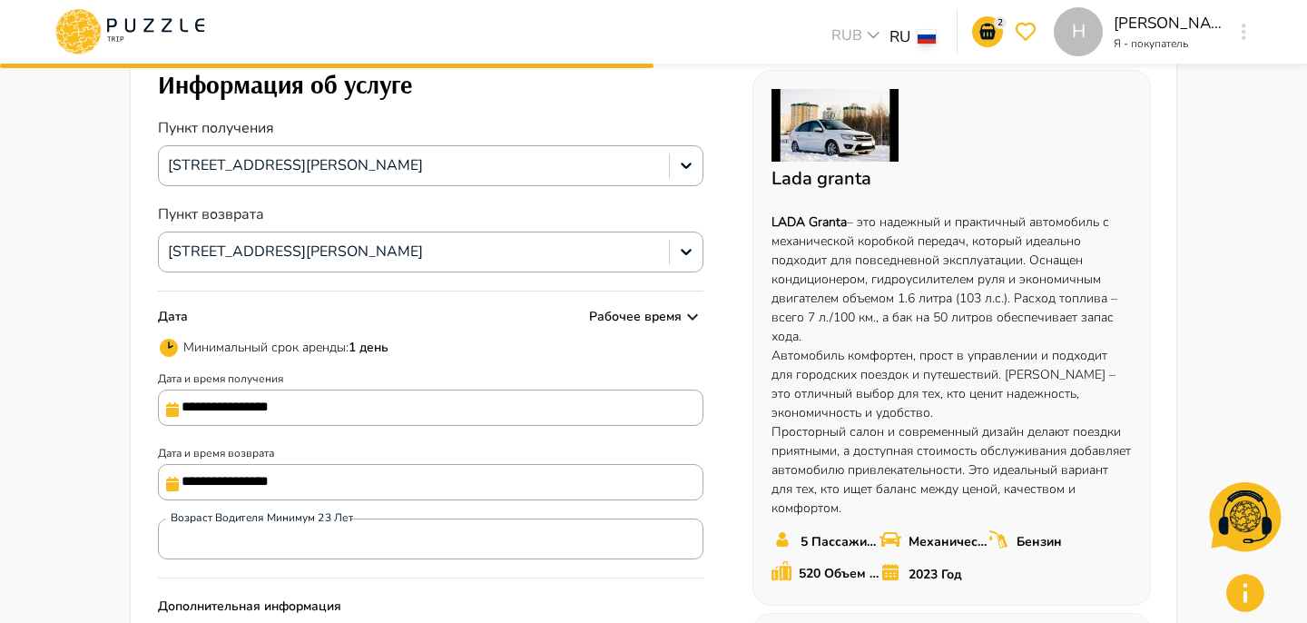
scroll to position [162, 0]
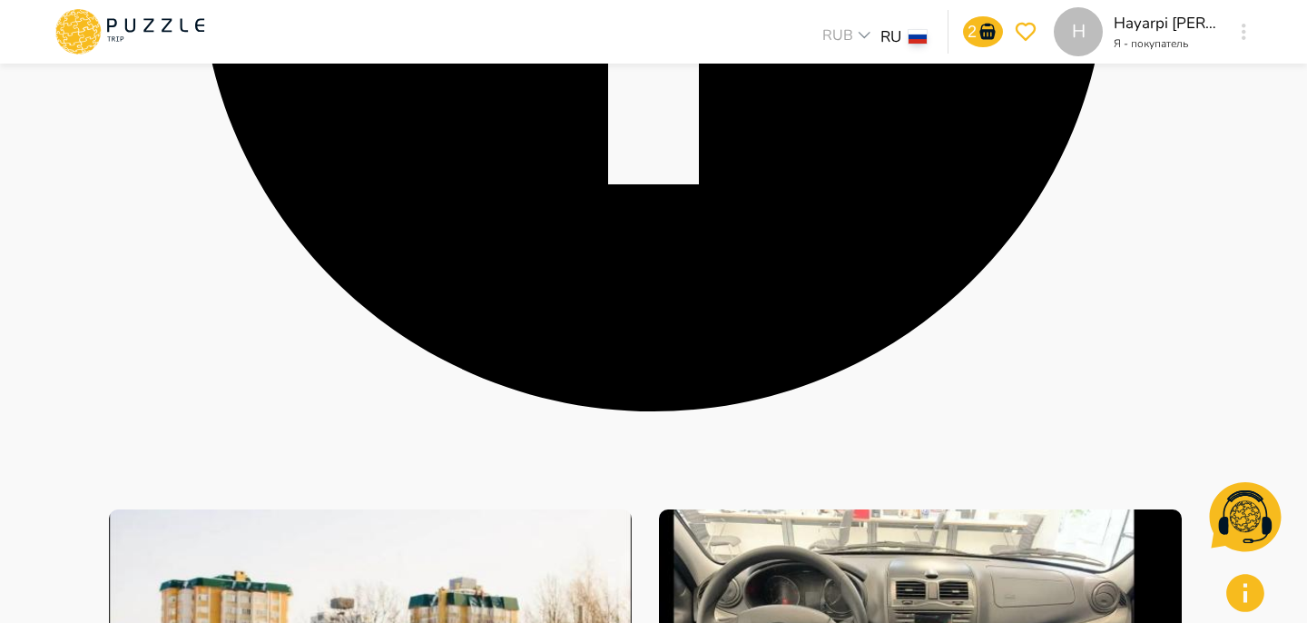
scroll to position [3089, 0]
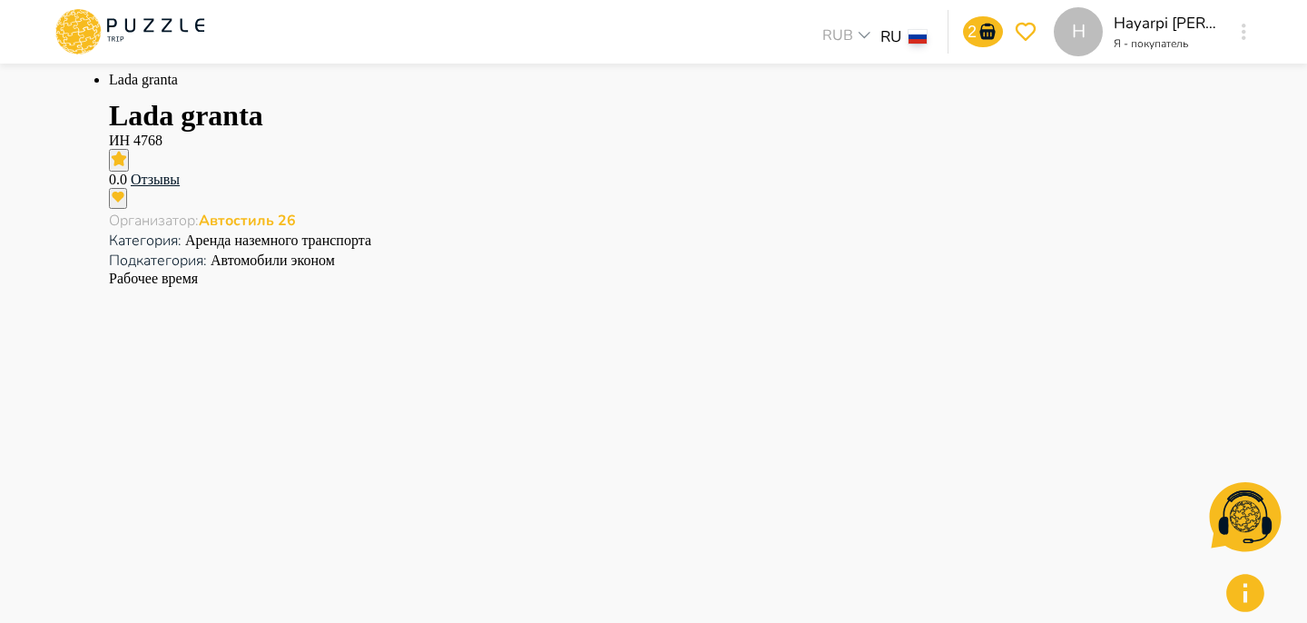
scroll to position [197, 0]
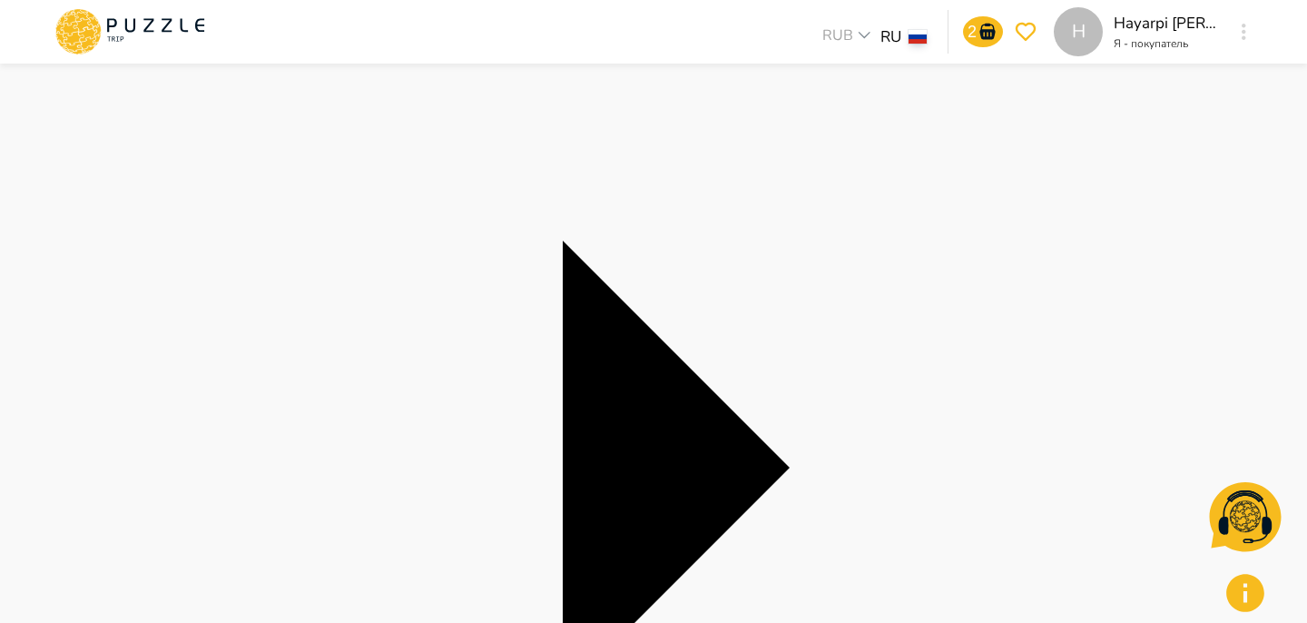
scroll to position [191, 0]
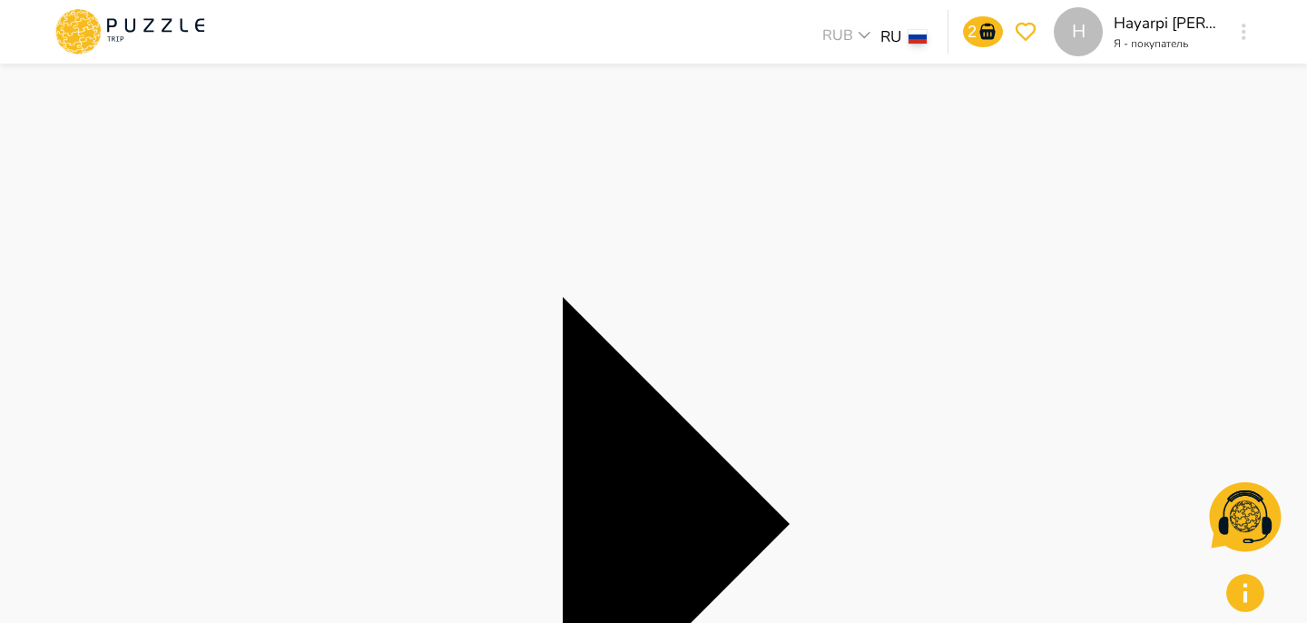
scroll to position [141, 0]
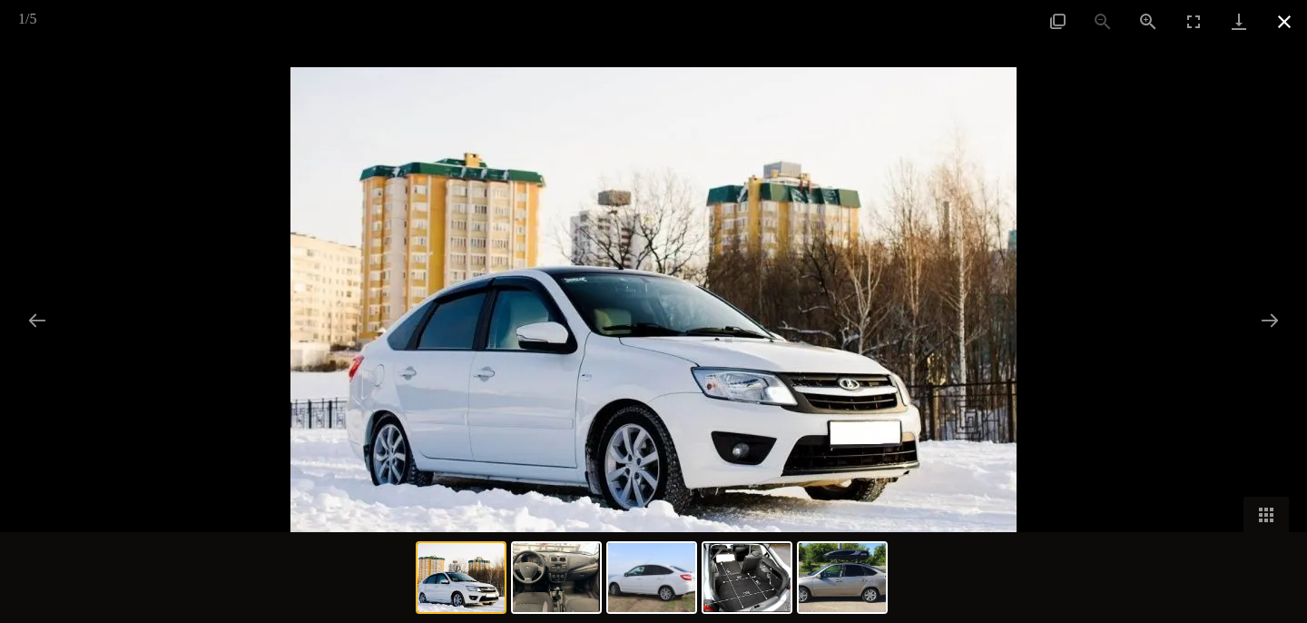
click at [1291, 26] on button "Close gallery" at bounding box center [1284, 21] width 45 height 43
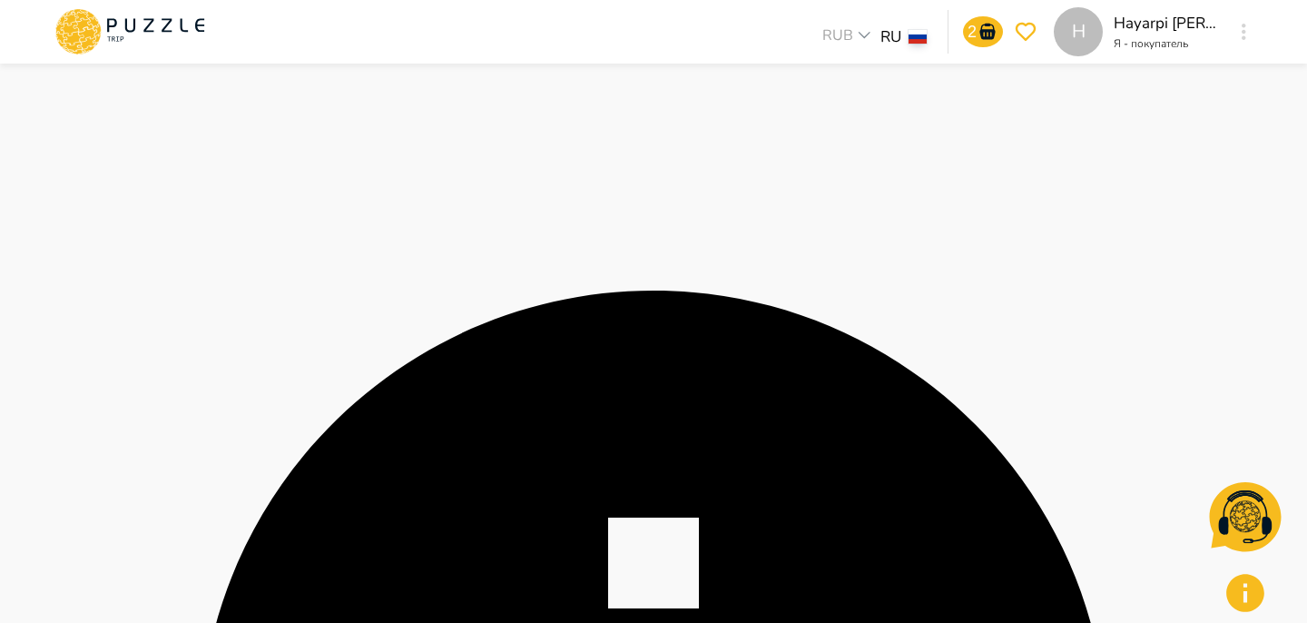
scroll to position [2392, 0]
